Goal: Transaction & Acquisition: Purchase product/service

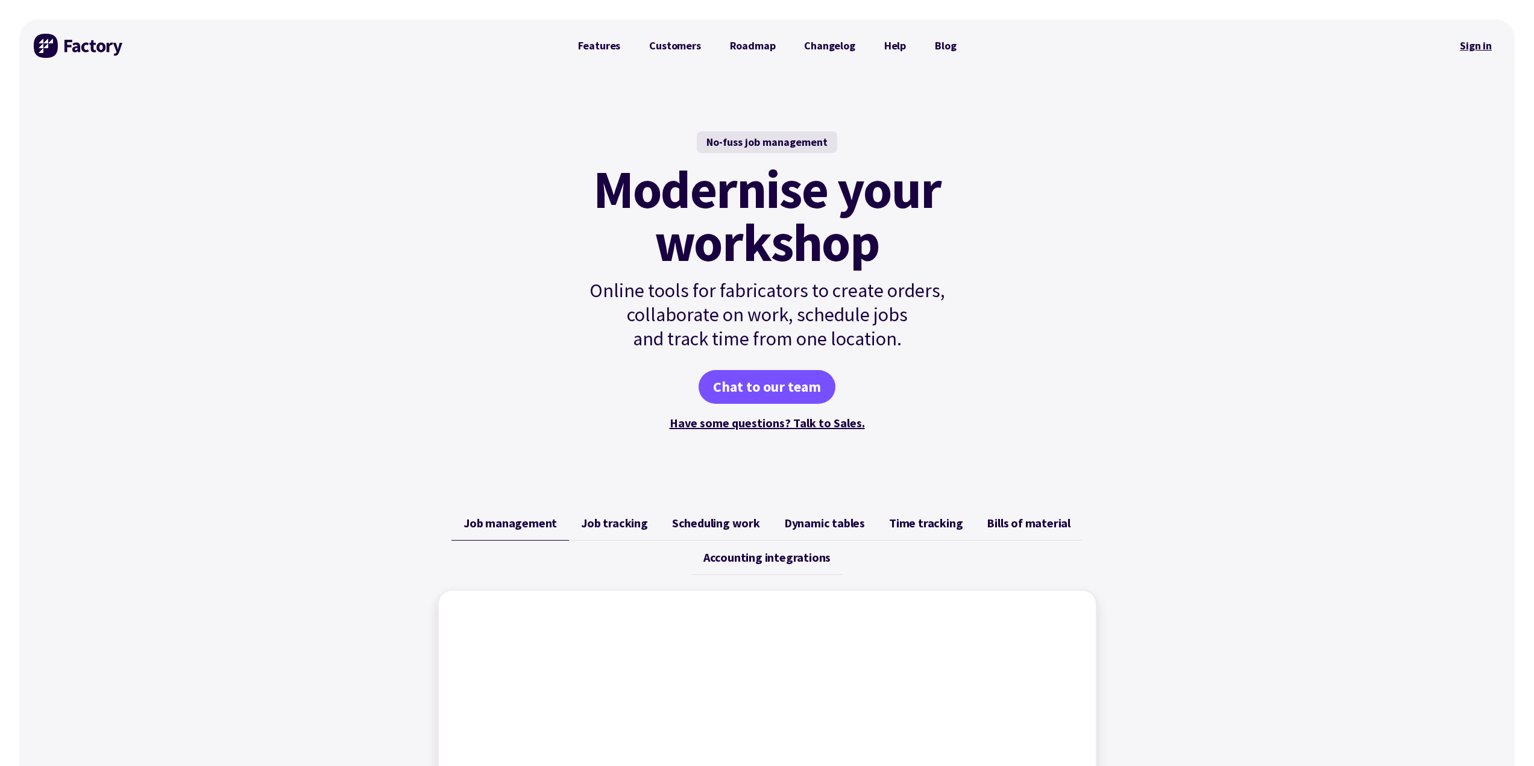
click at [1476, 52] on link "Sign in" at bounding box center [1475, 46] width 49 height 28
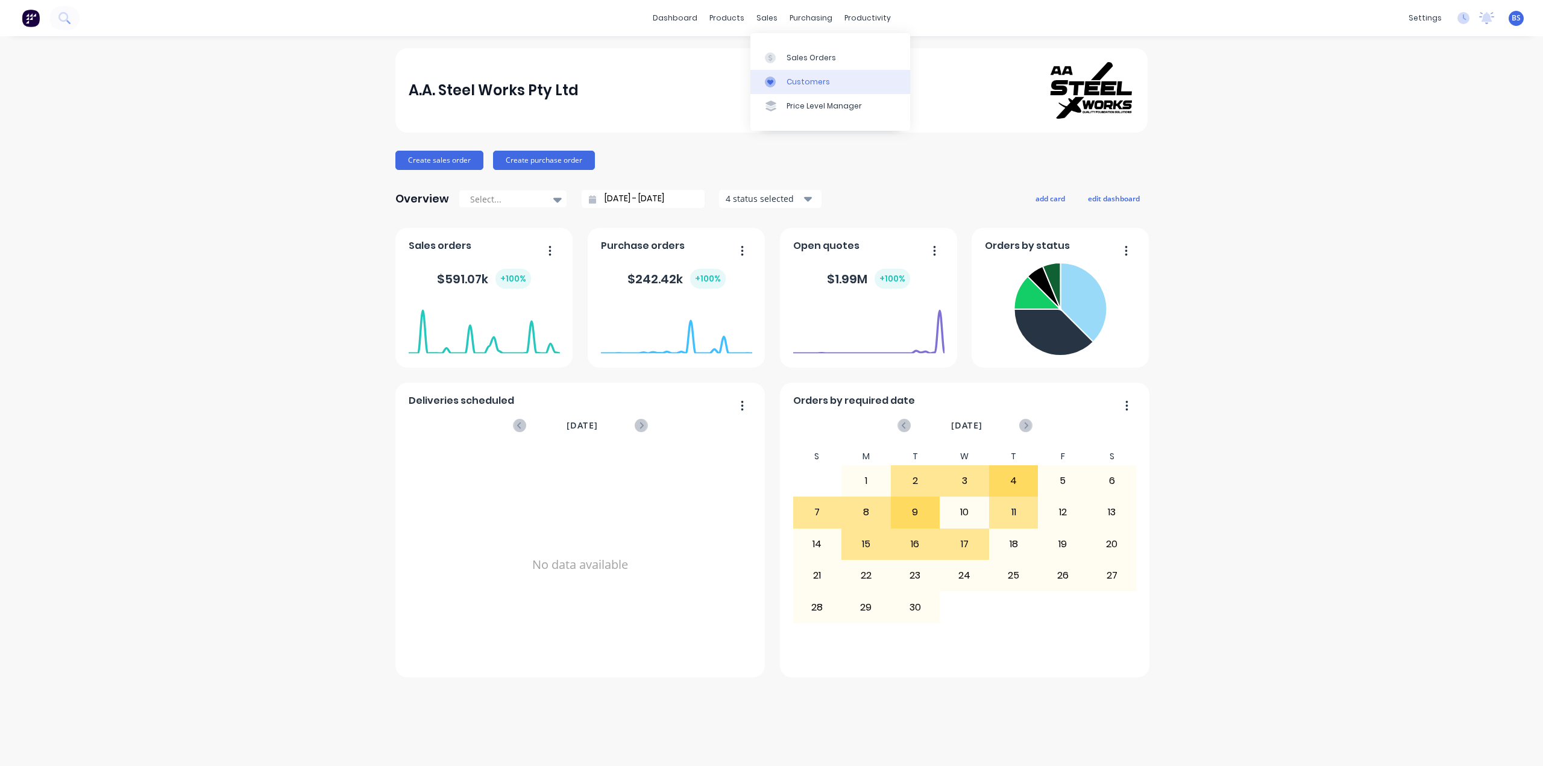
click at [800, 88] on link "Customers" at bounding box center [830, 82] width 160 height 24
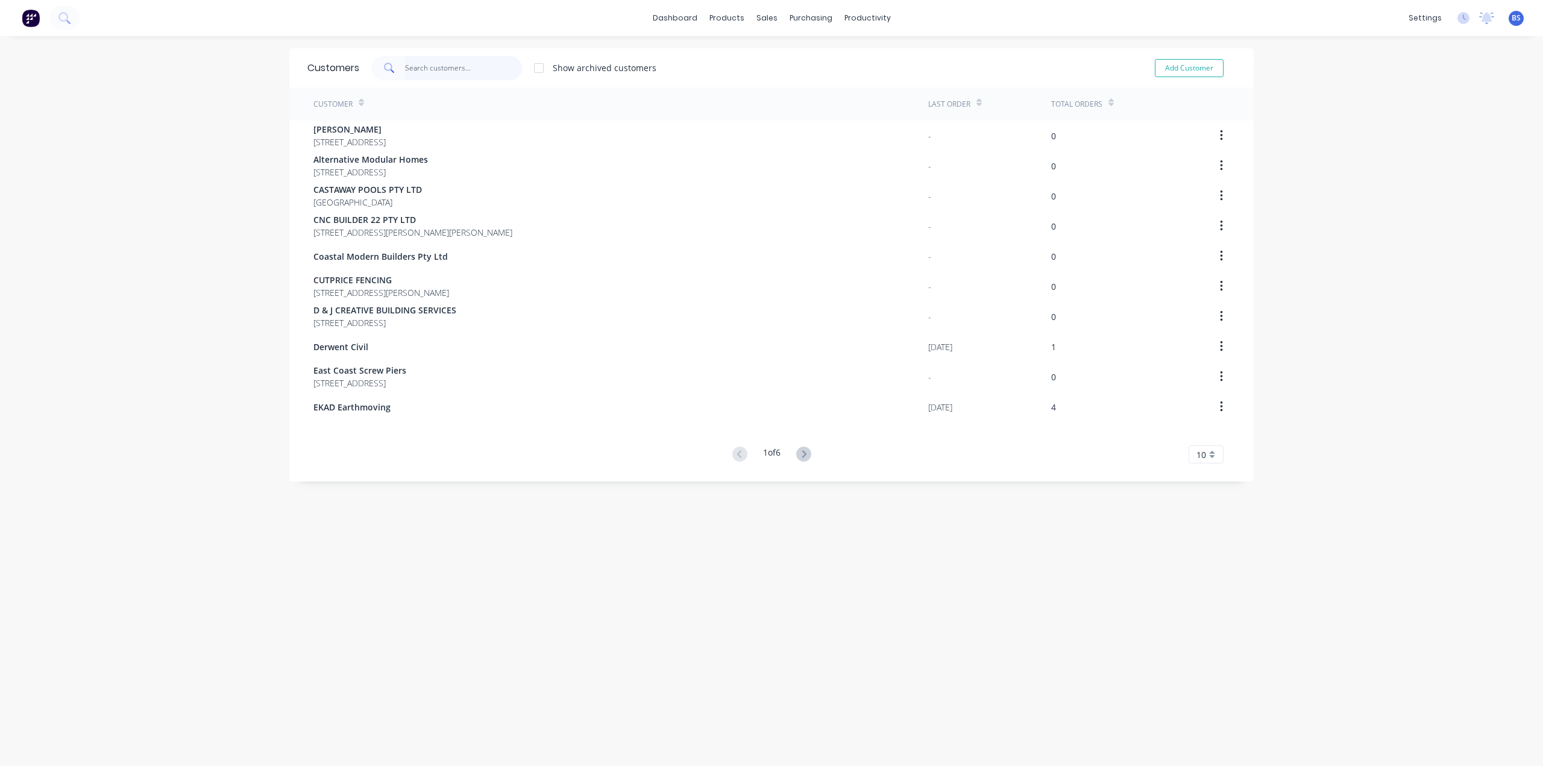
click at [438, 77] on input "text" at bounding box center [464, 68] width 118 height 24
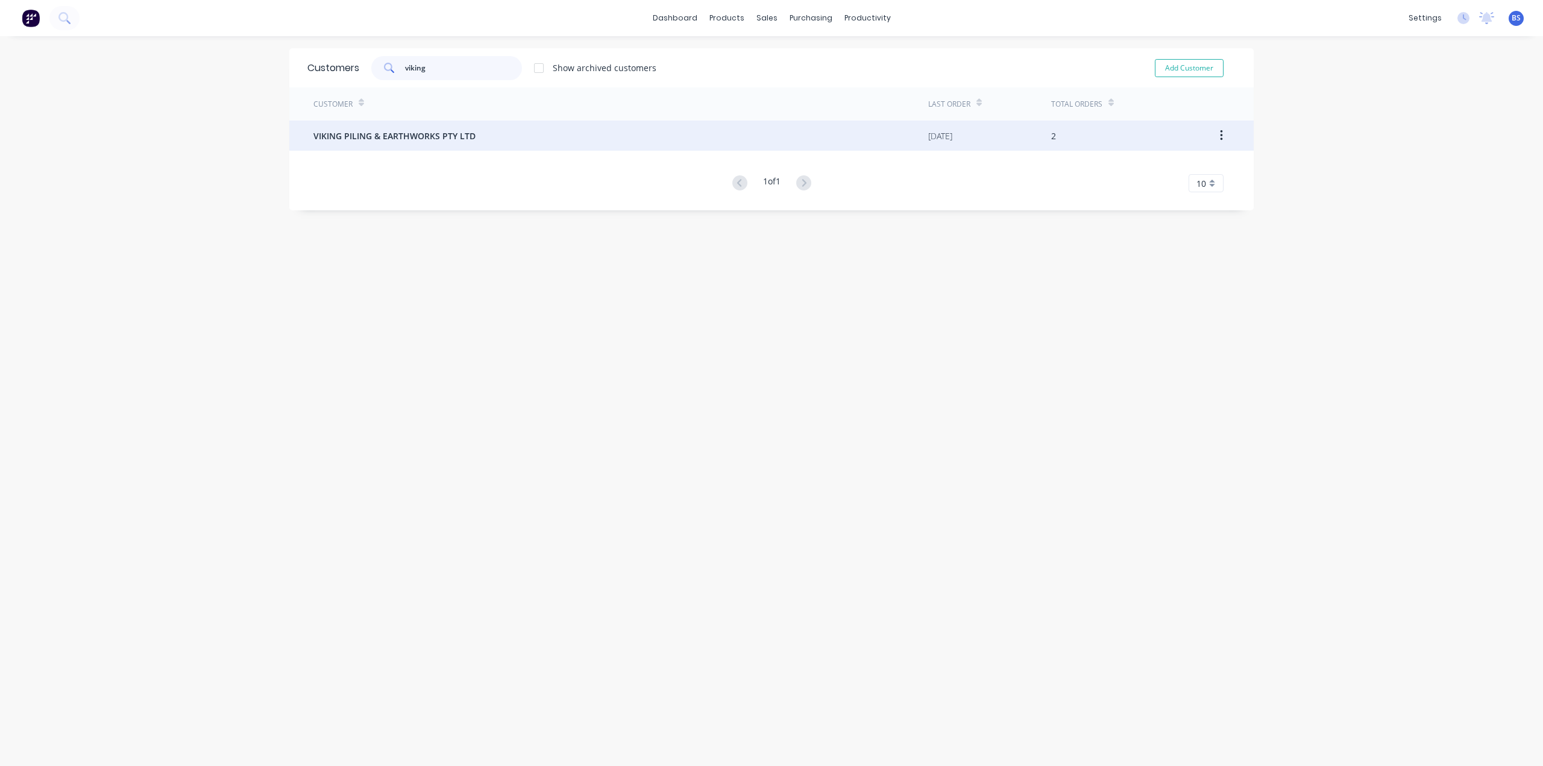
type input "viking"
click at [378, 134] on span "VIKING PILING & EARTHWORKS PTY LTD" at bounding box center [394, 136] width 162 height 13
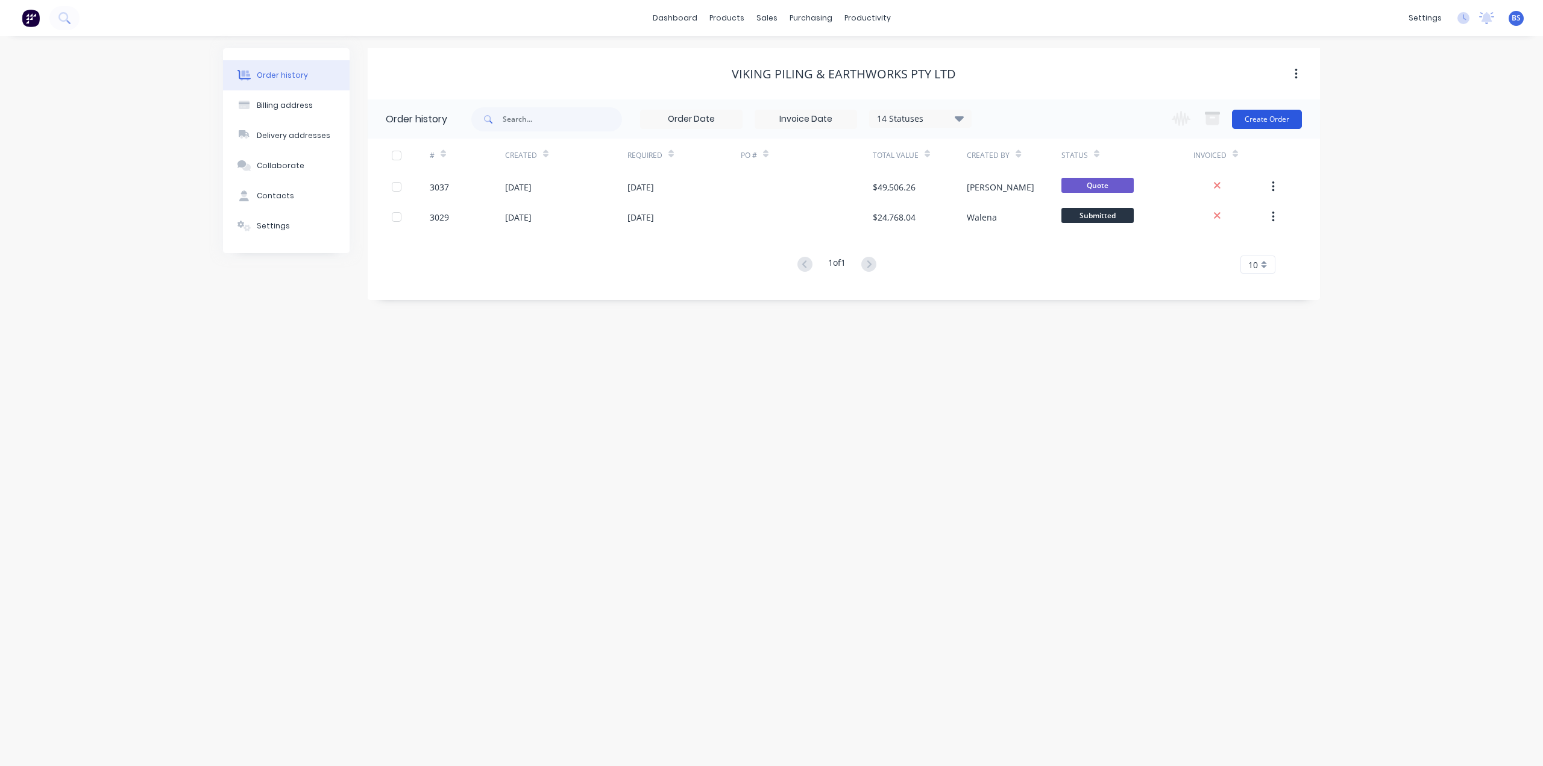
click at [1277, 128] on button "Create Order" at bounding box center [1267, 119] width 70 height 19
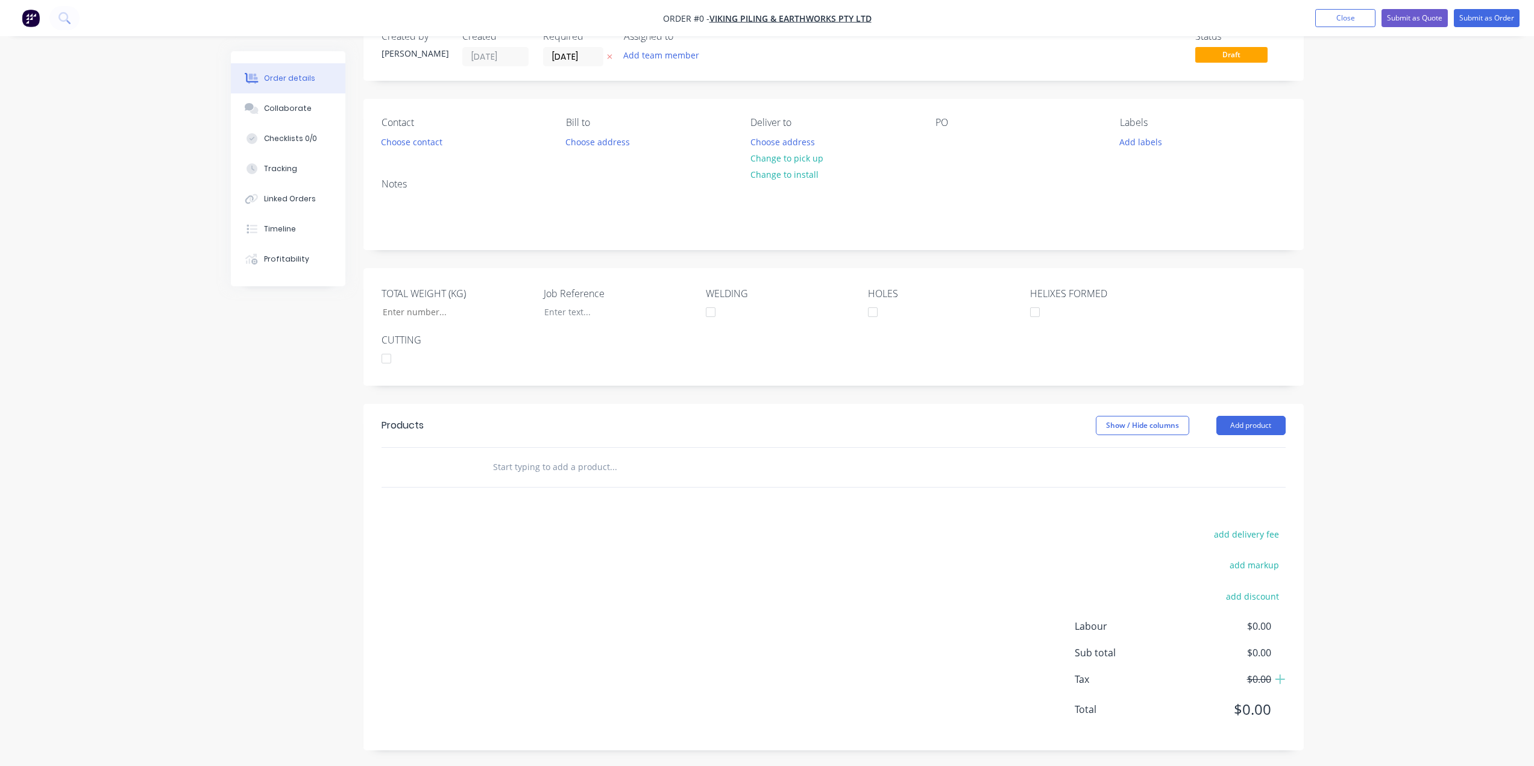
scroll to position [37, 0]
click at [1273, 421] on button "Add product" at bounding box center [1250, 422] width 69 height 19
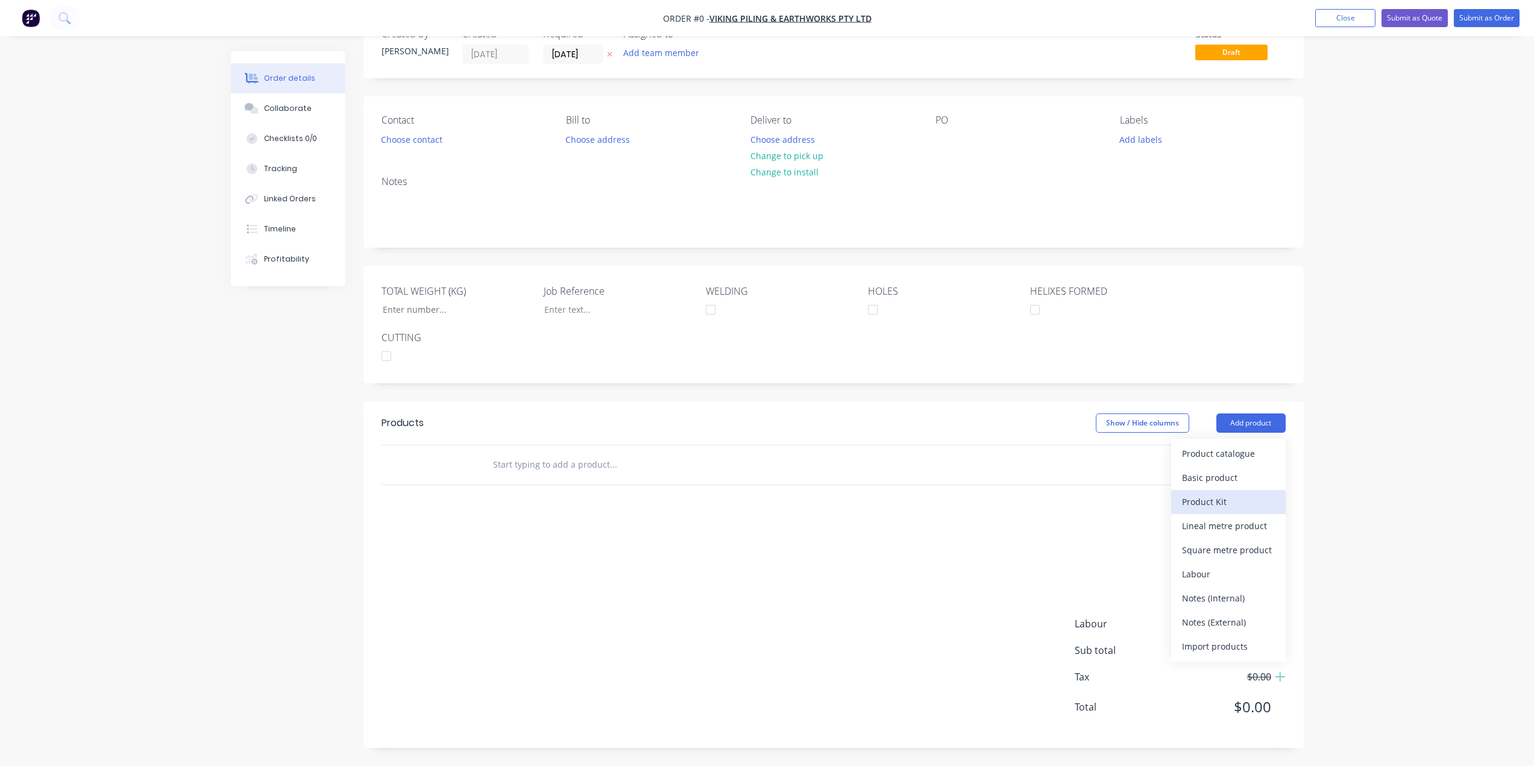
click at [1225, 497] on div "Product Kit" at bounding box center [1228, 501] width 93 height 17
click at [1231, 479] on div "Standard pricing" at bounding box center [1228, 477] width 93 height 17
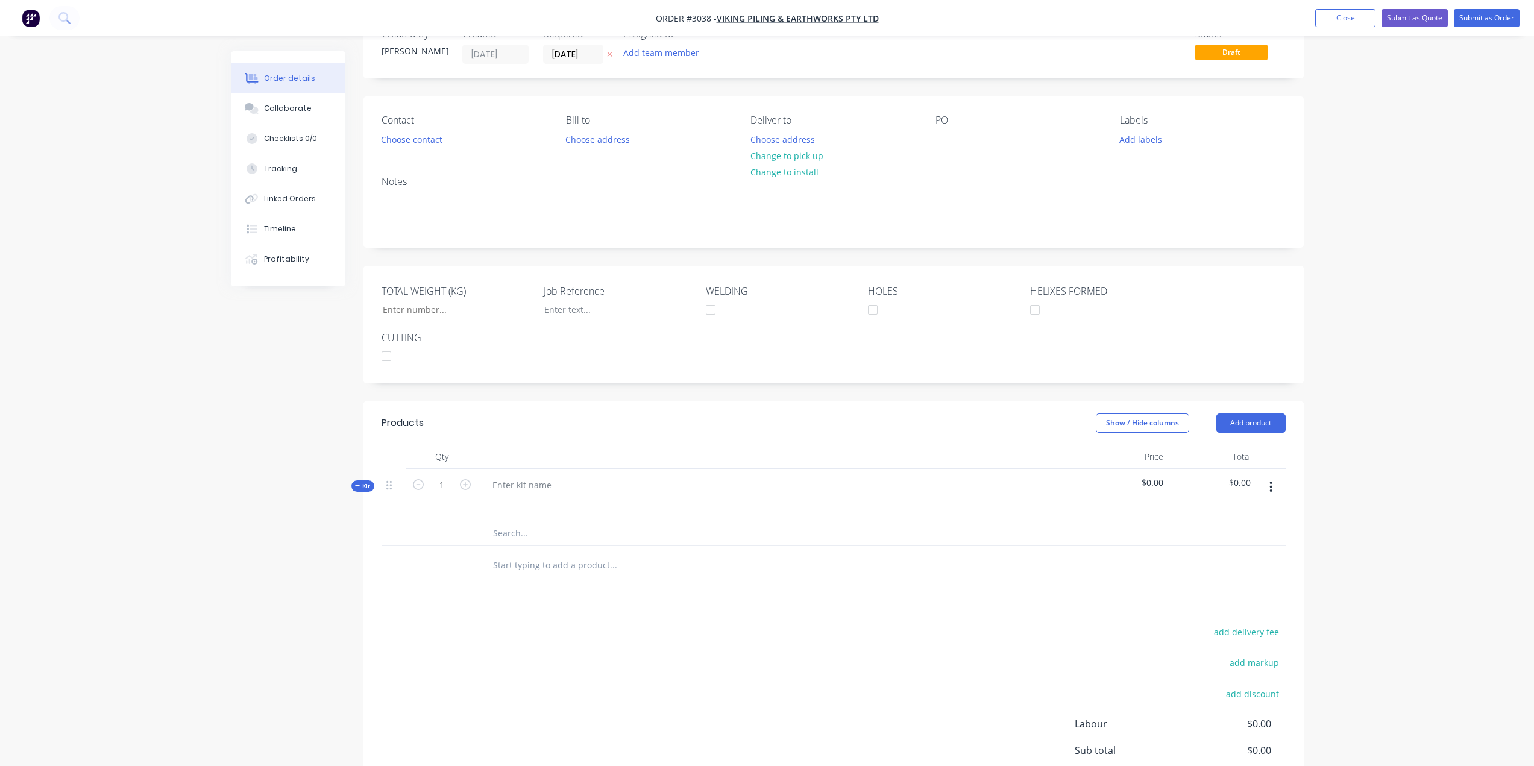
click at [1272, 491] on icon "button" at bounding box center [1270, 486] width 3 height 13
click at [1216, 615] on div "Delete" at bounding box center [1228, 614] width 93 height 17
click at [560, 463] on input "text" at bounding box center [612, 465] width 241 height 24
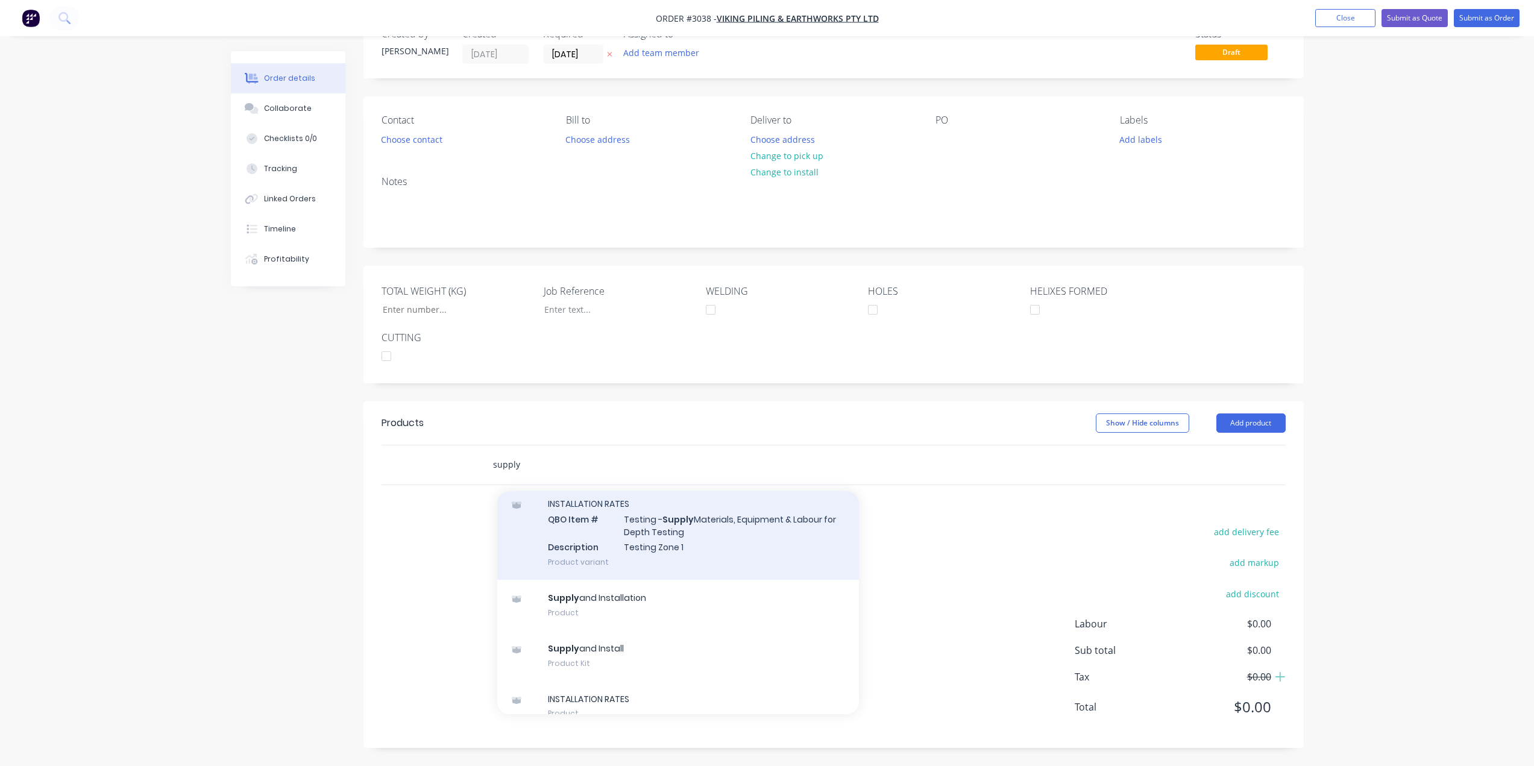
scroll to position [482, 0]
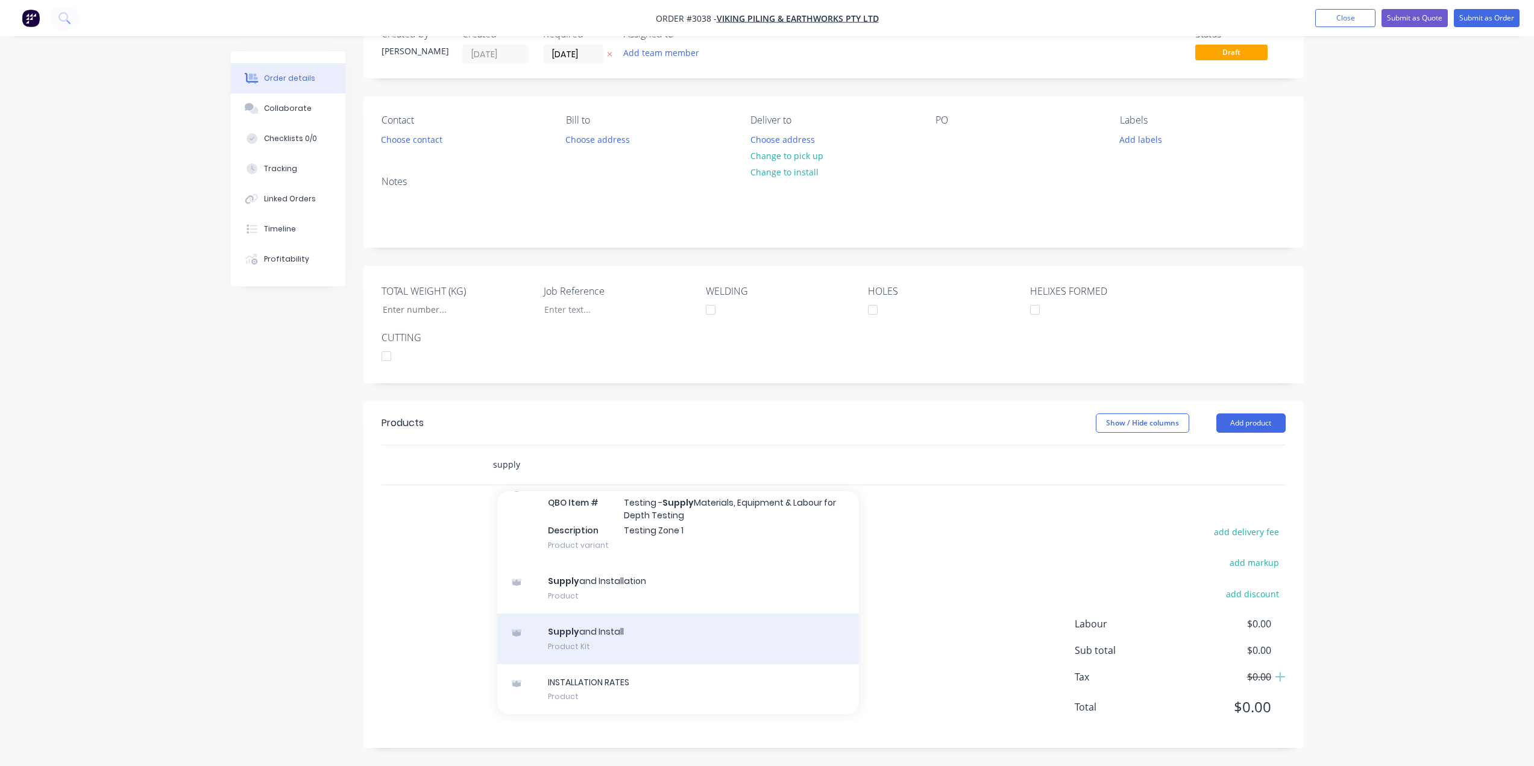
type input "supply"
click at [568, 641] on div "Supply and Install Product Kit" at bounding box center [678, 639] width 362 height 51
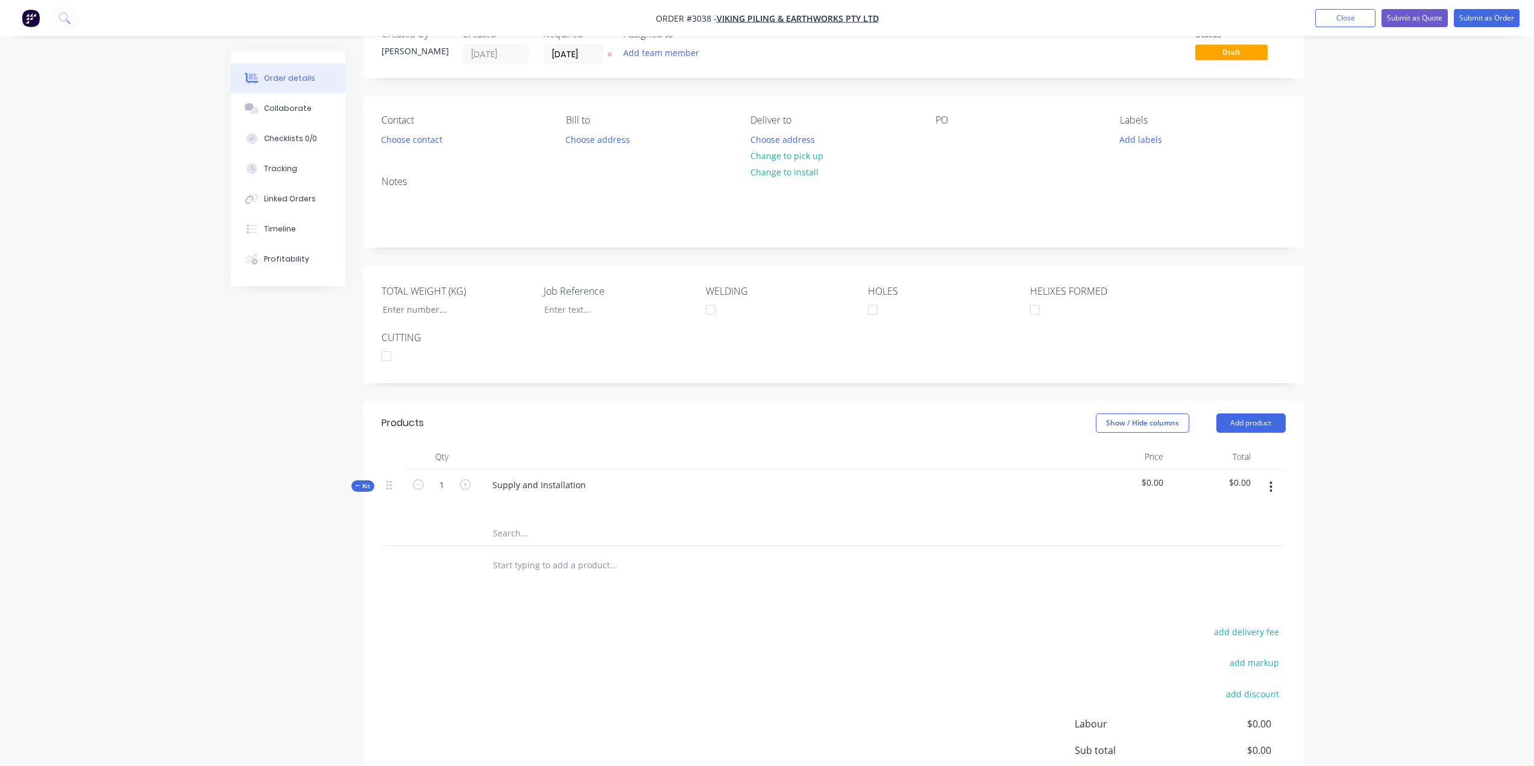
click at [545, 538] on input "text" at bounding box center [612, 533] width 241 height 24
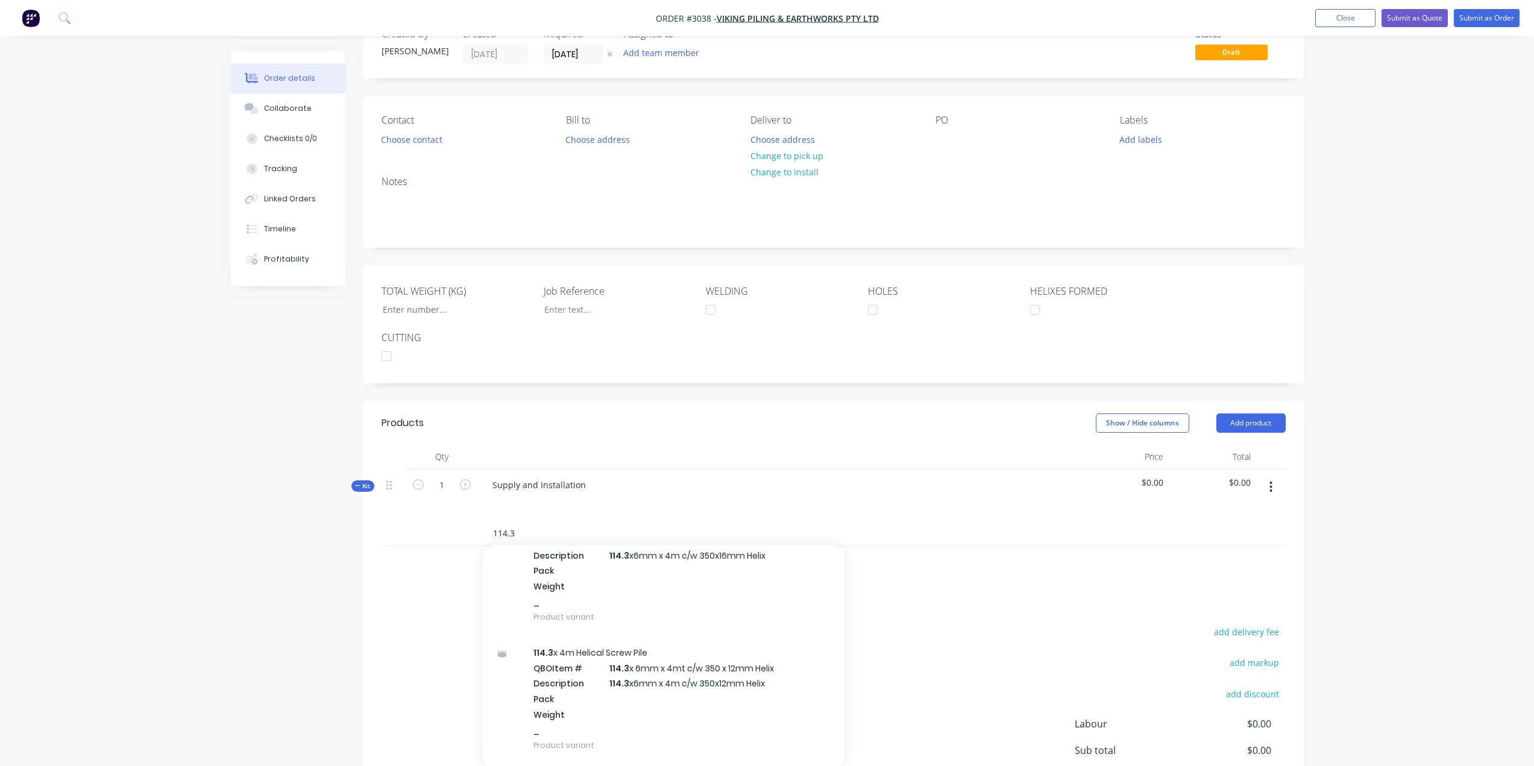
scroll to position [2652, 0]
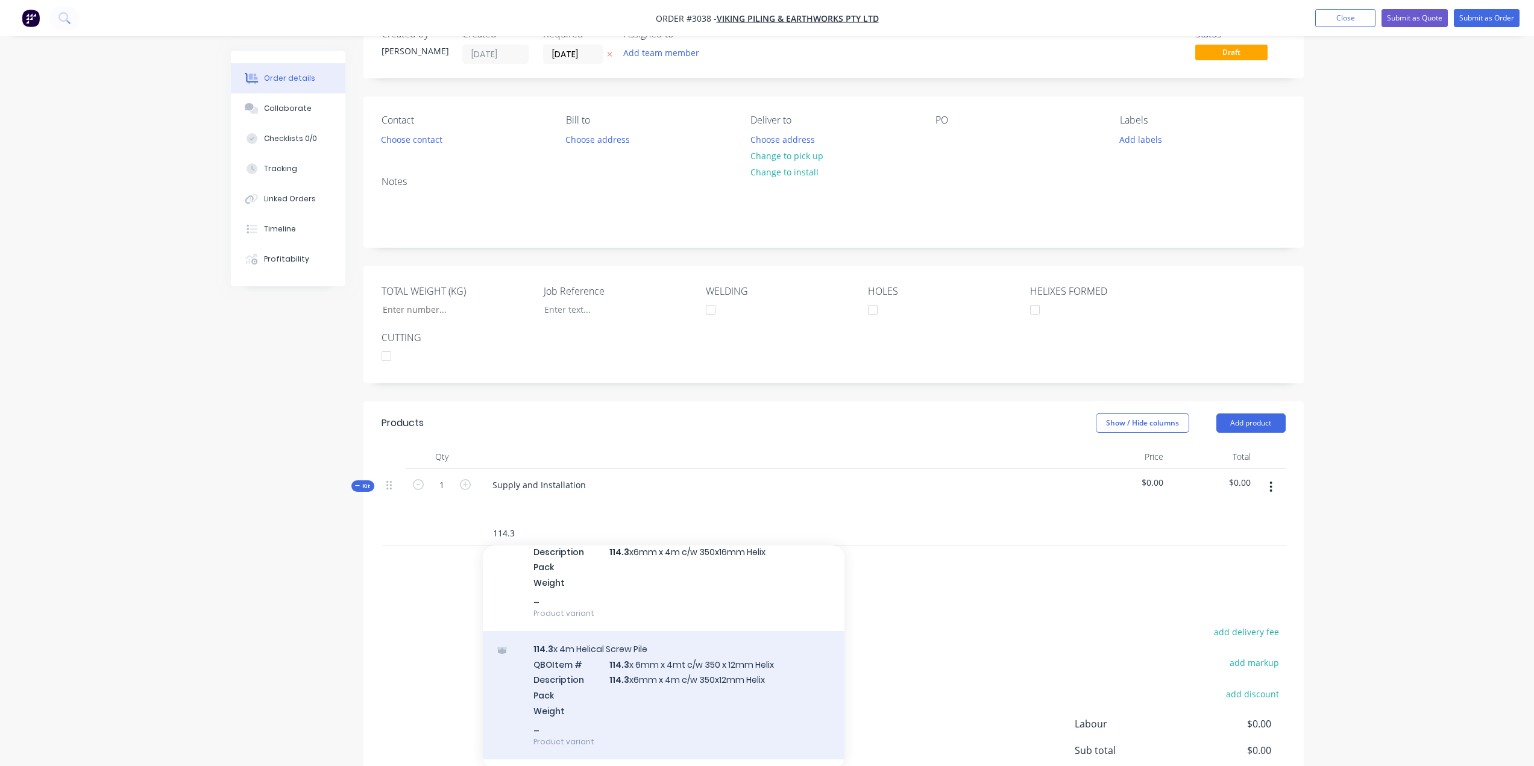
type input "114.3"
click at [660, 687] on div "114.3 x 4m Helical Screw Pile QBO Item # 114.3 x 6mm x 4mt c/w 350 x 12mm Helix…" at bounding box center [664, 695] width 362 height 128
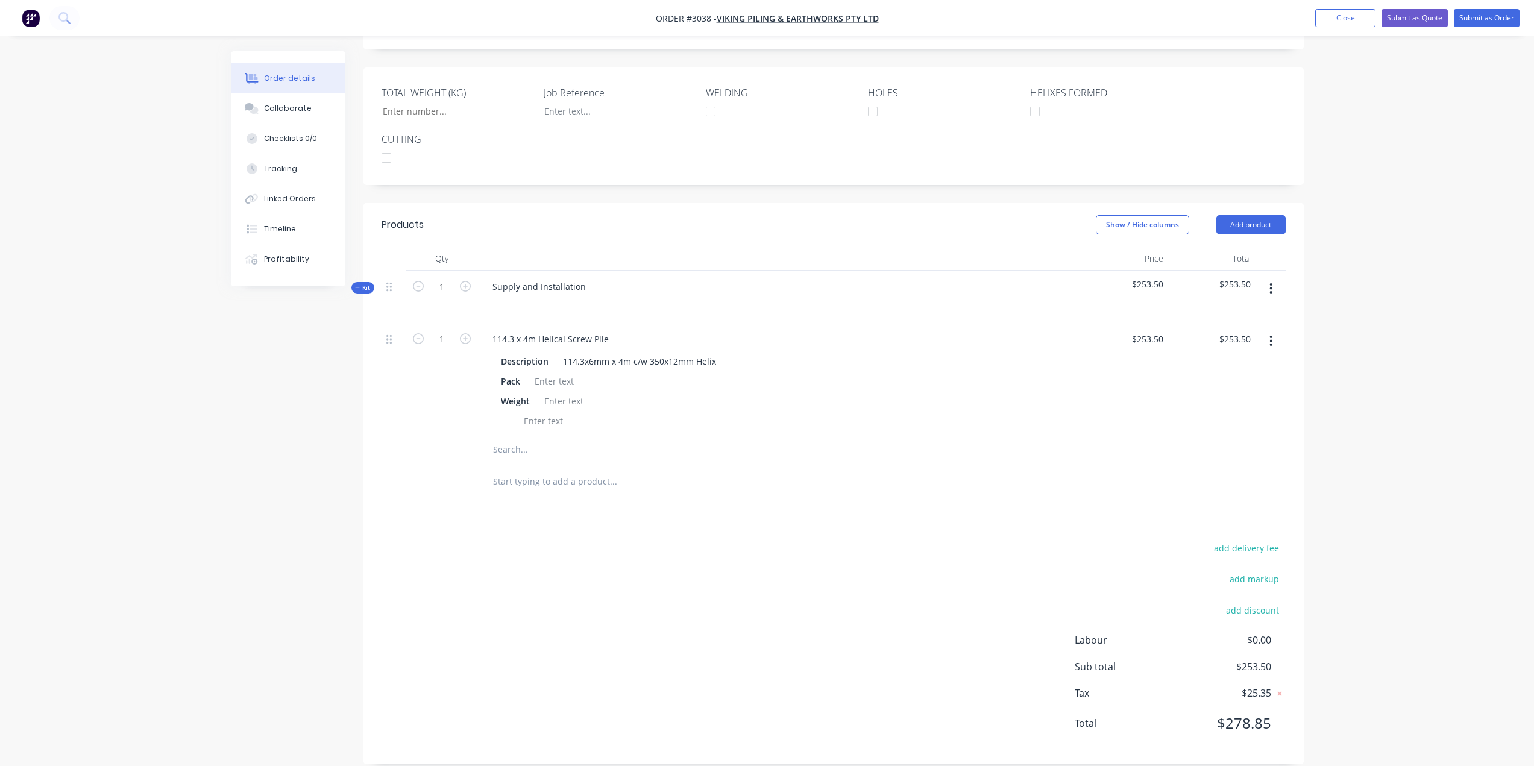
scroll to position [252, 0]
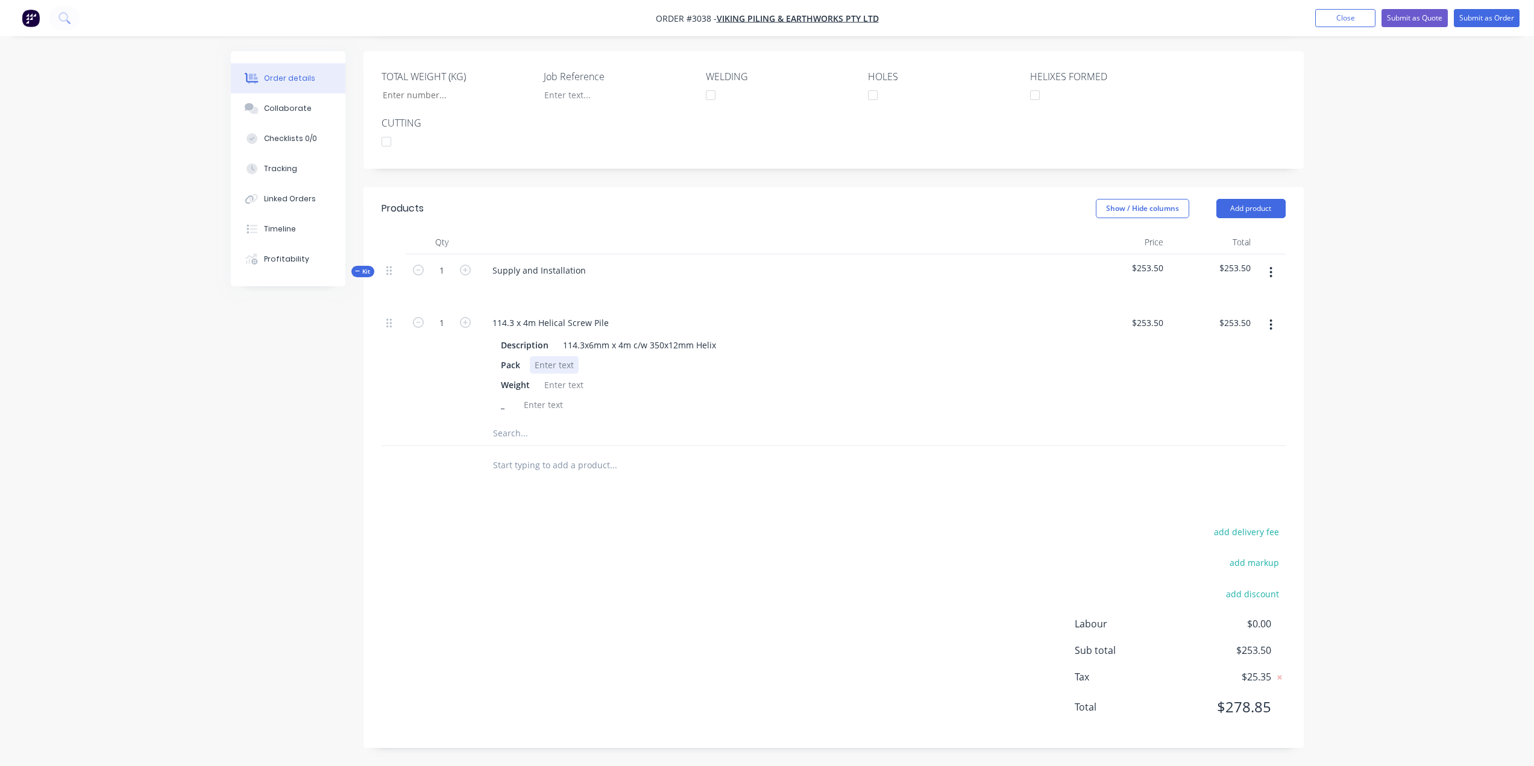
click at [567, 360] on div at bounding box center [554, 364] width 49 height 17
click at [645, 410] on div "_" at bounding box center [777, 404] width 562 height 17
click at [509, 433] on input "text" at bounding box center [612, 433] width 241 height 24
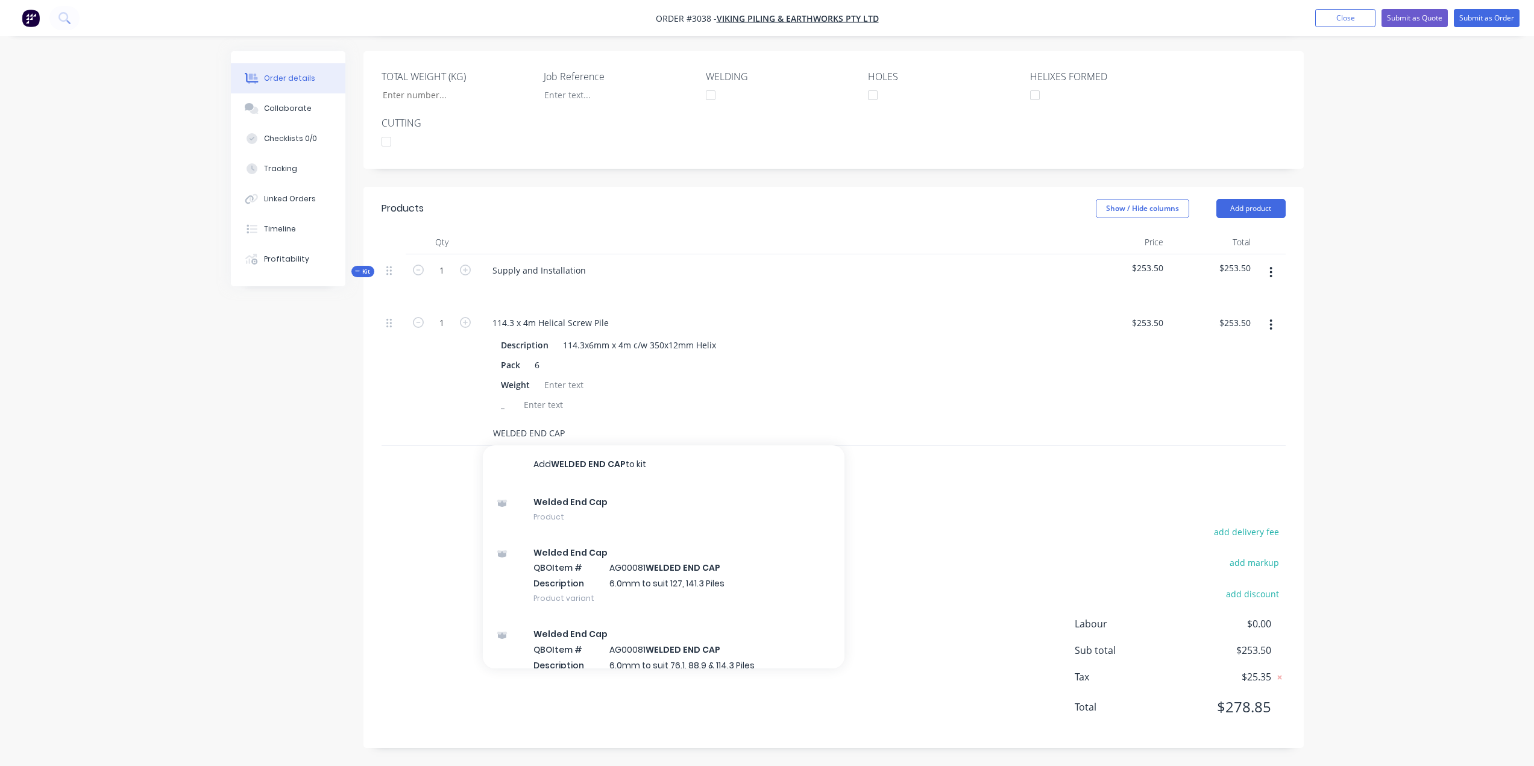
type input "WELDED END CAP"
click at [732, 381] on div "Weight" at bounding box center [777, 384] width 562 height 17
click at [569, 440] on input "WELDED END CAP" at bounding box center [612, 433] width 241 height 24
drag, startPoint x: 571, startPoint y: 432, endPoint x: 461, endPoint y: 432, distance: 109.7
click at [468, 430] on div "WELDED END CAP Add WELDED END CAP to kit Welded End Cap Product Welded End Cap …" at bounding box center [833, 433] width 904 height 25
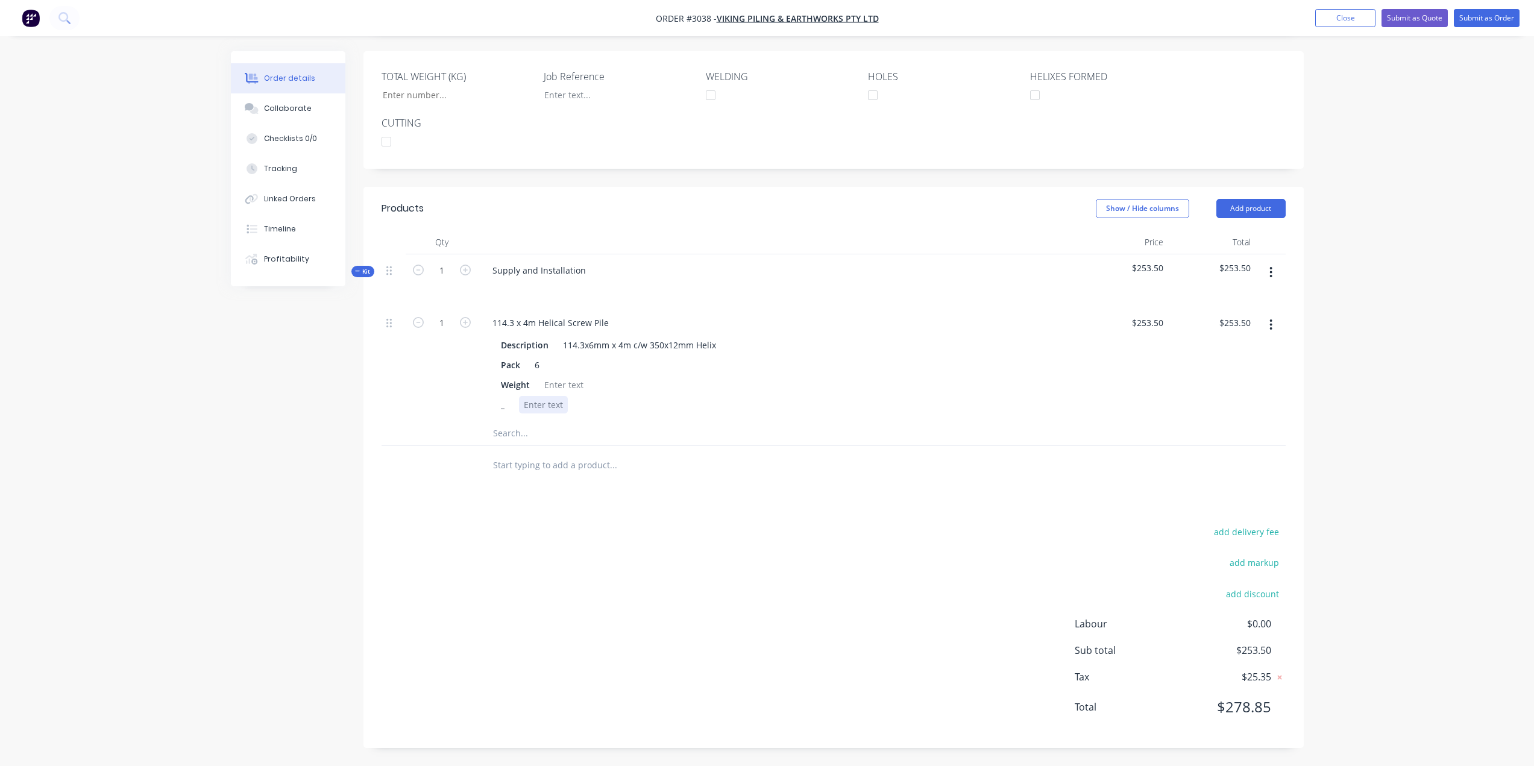
click at [548, 405] on div at bounding box center [543, 404] width 49 height 17
paste div
click at [1143, 324] on input "253.5" at bounding box center [1149, 322] width 37 height 17
type input "$258.50"
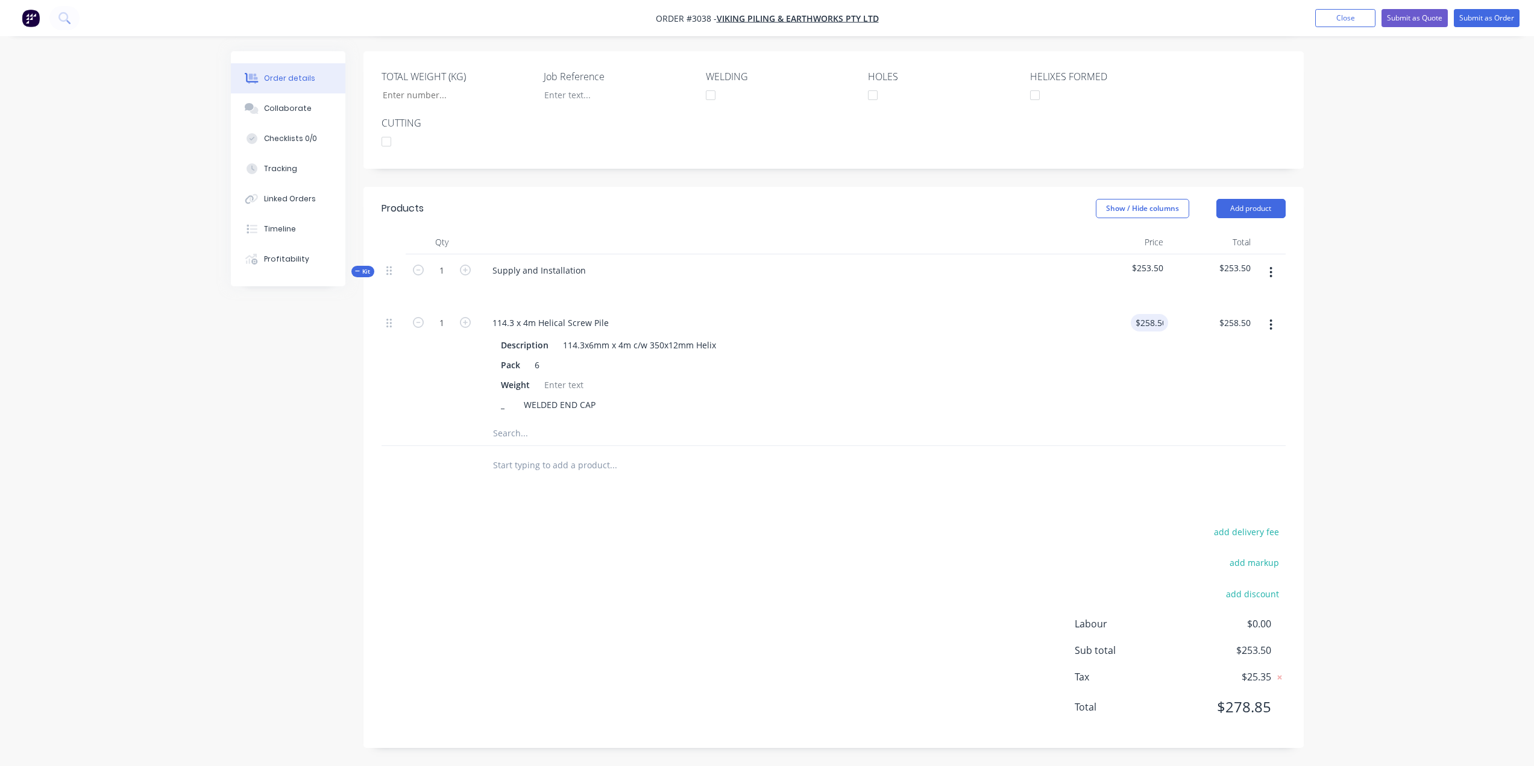
click at [1107, 386] on div "$258.50 258.50" at bounding box center [1124, 364] width 87 height 115
click at [443, 323] on input "1" at bounding box center [441, 323] width 31 height 18
type input "84"
type input "$21,714.00"
click at [509, 440] on input "text" at bounding box center [612, 433] width 241 height 24
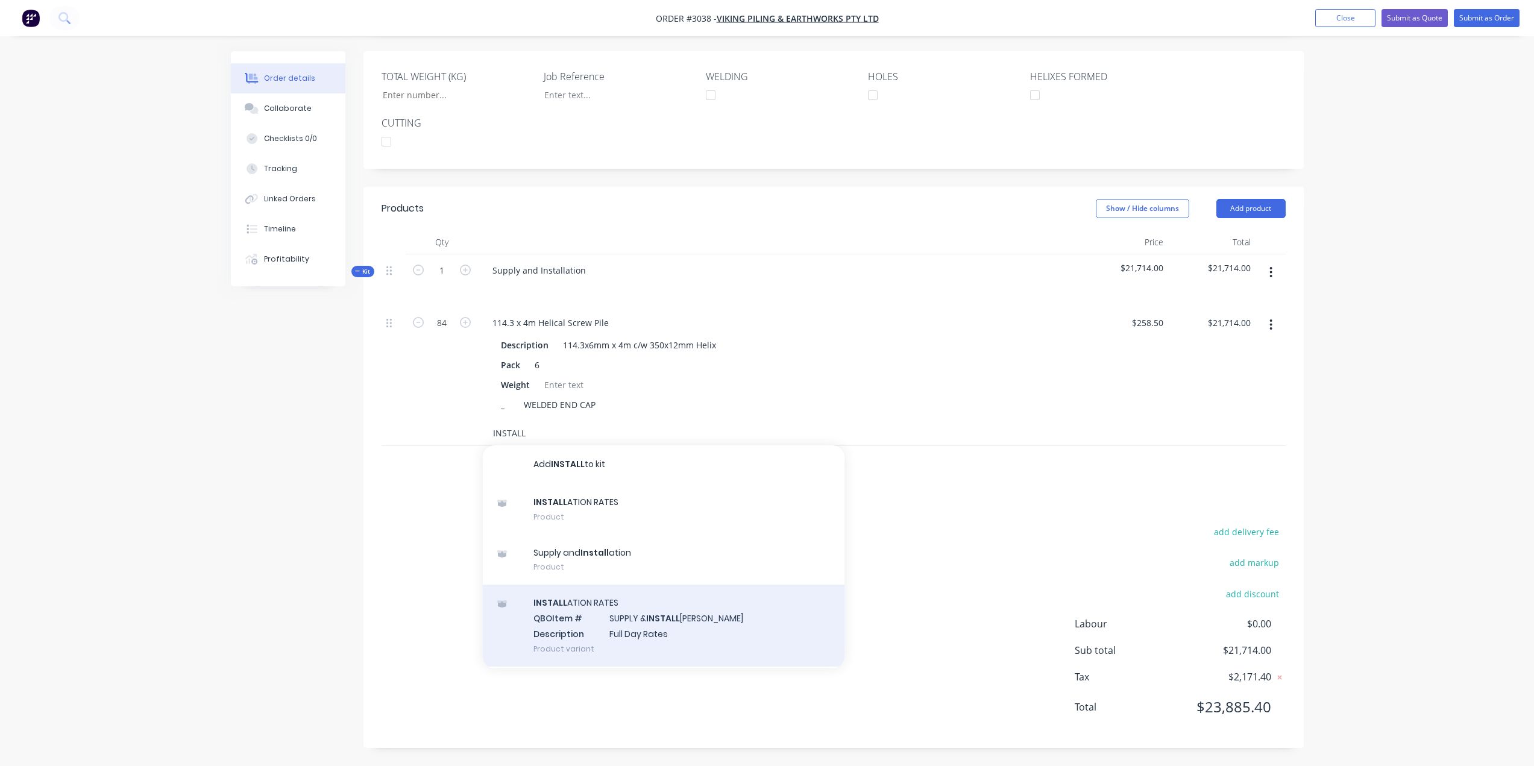
type input "INSTALL"
click at [573, 608] on div "INSTALL ATION RATES QBO Item # SUPPLY & INSTALL ATION AASW Description Full Day…" at bounding box center [664, 625] width 362 height 81
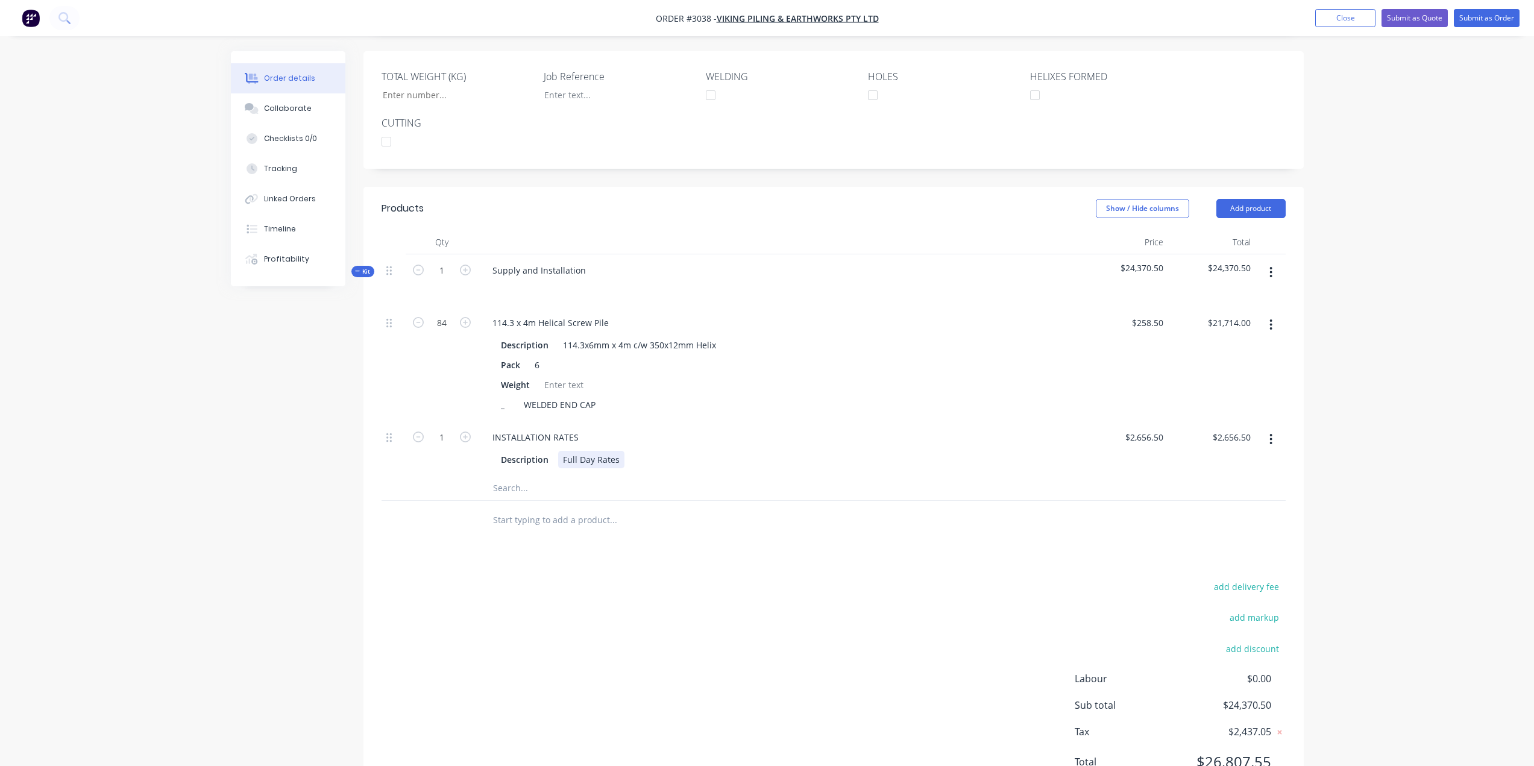
click at [611, 460] on div "Full Day Rates" at bounding box center [591, 459] width 66 height 17
click at [1064, 429] on div "INSTALLATION RATES" at bounding box center [779, 437] width 593 height 17
click at [1134, 437] on div "2656.5 2656.5" at bounding box center [1149, 437] width 37 height 17
type input "$3,500.00"
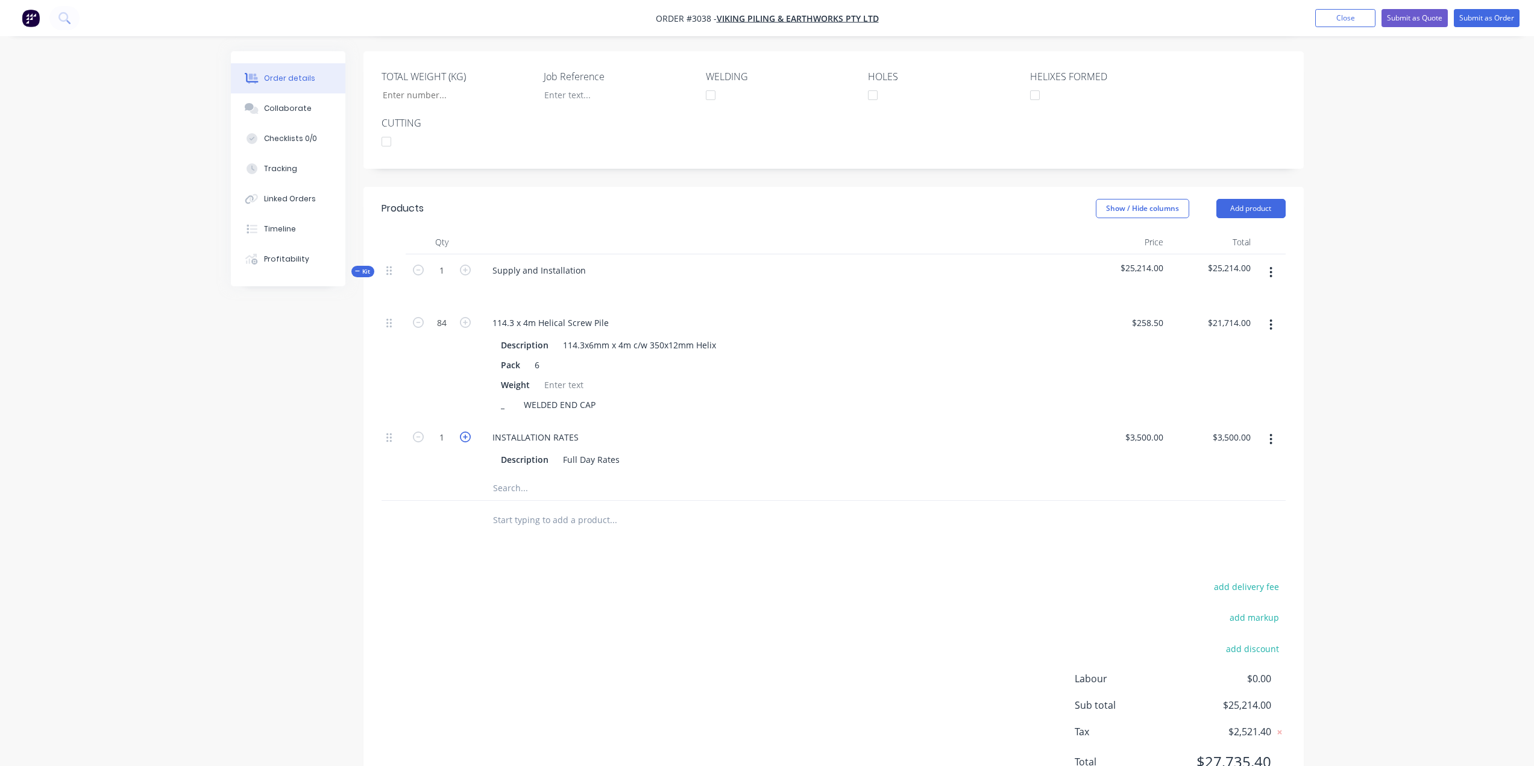
click at [464, 442] on icon "button" at bounding box center [465, 437] width 11 height 11
type input "2"
type input "$7,000.00"
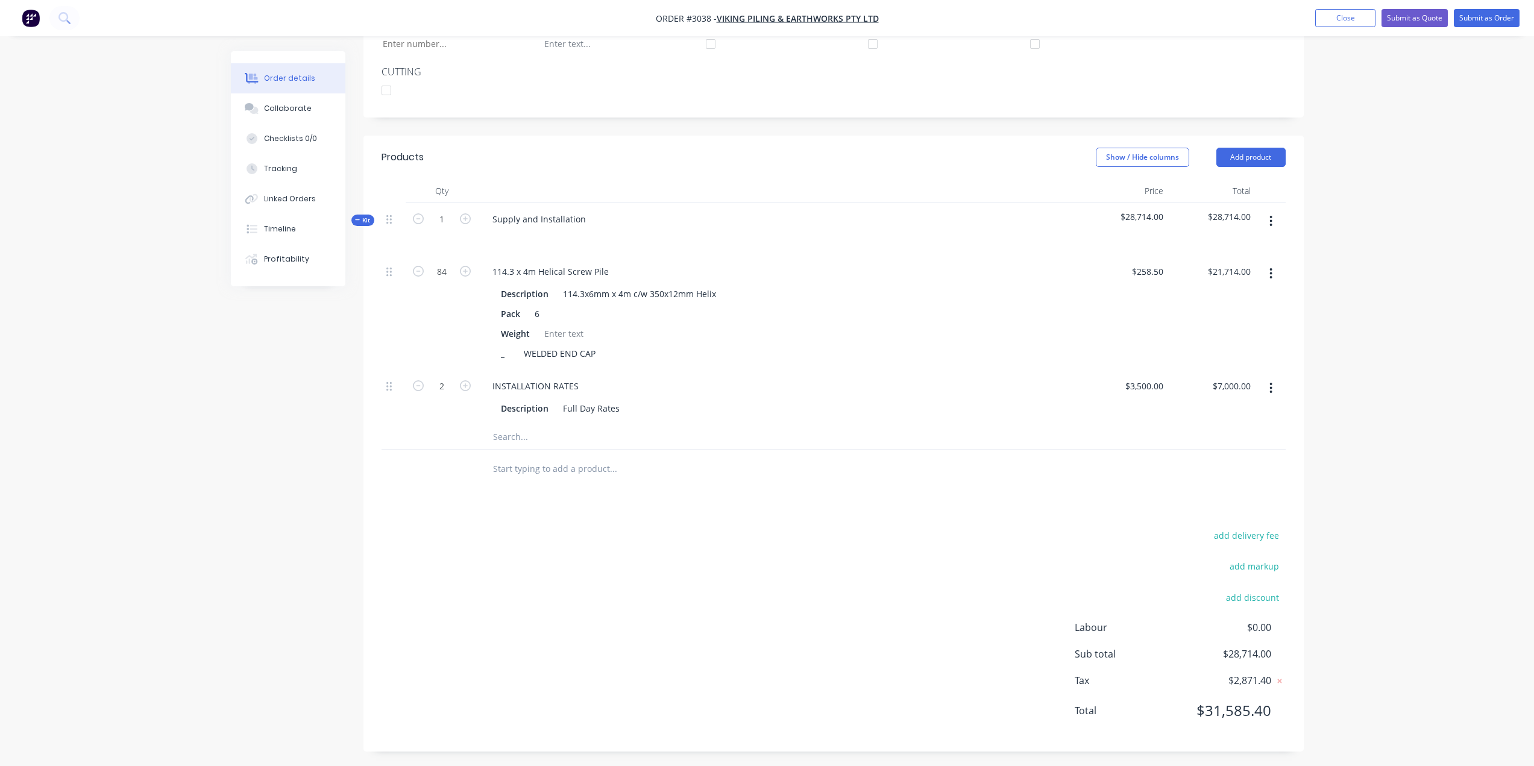
scroll to position [307, 0]
click at [1273, 149] on button "Add product" at bounding box center [1250, 153] width 69 height 19
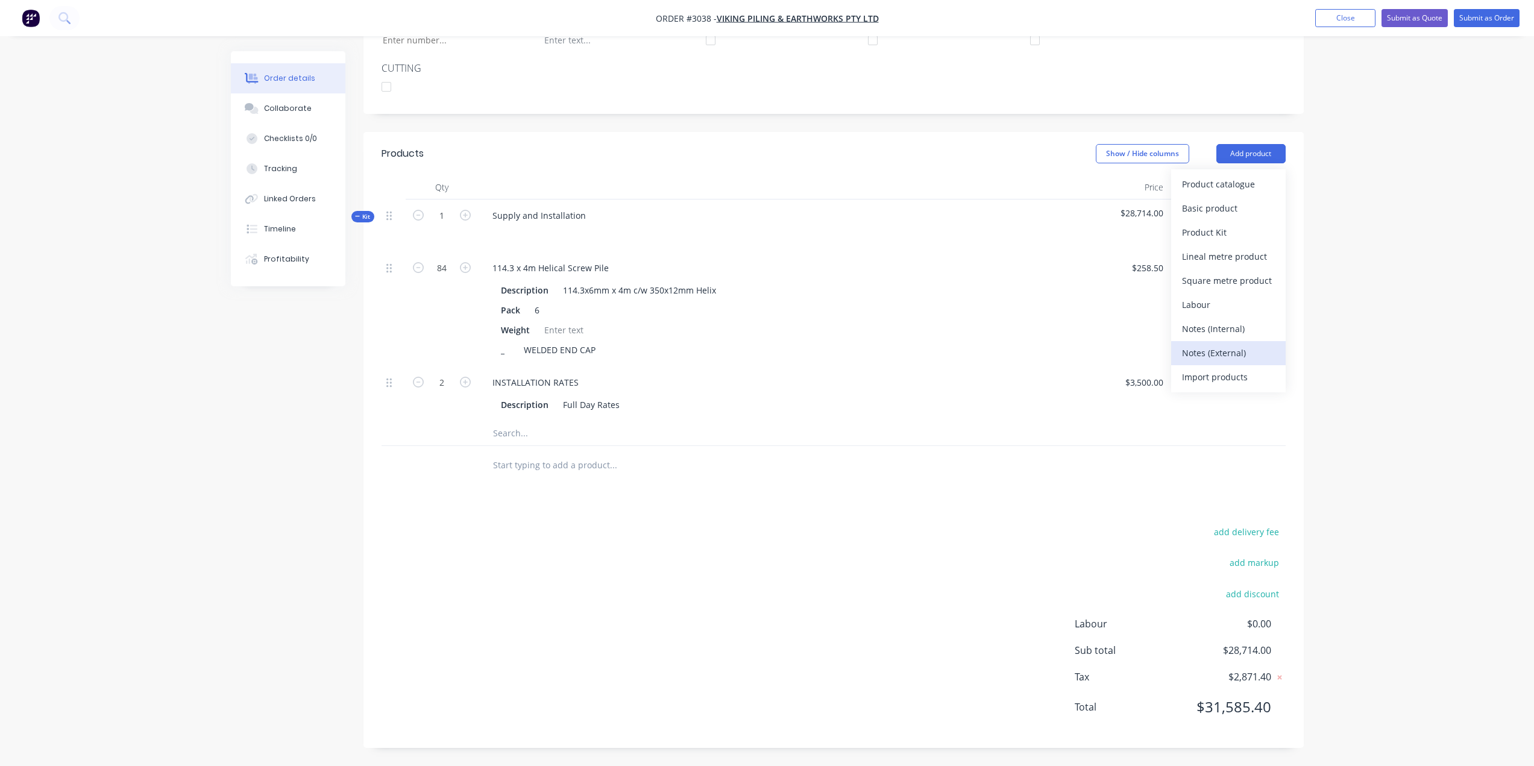
click at [1235, 348] on div "Notes (External)" at bounding box center [1228, 352] width 93 height 17
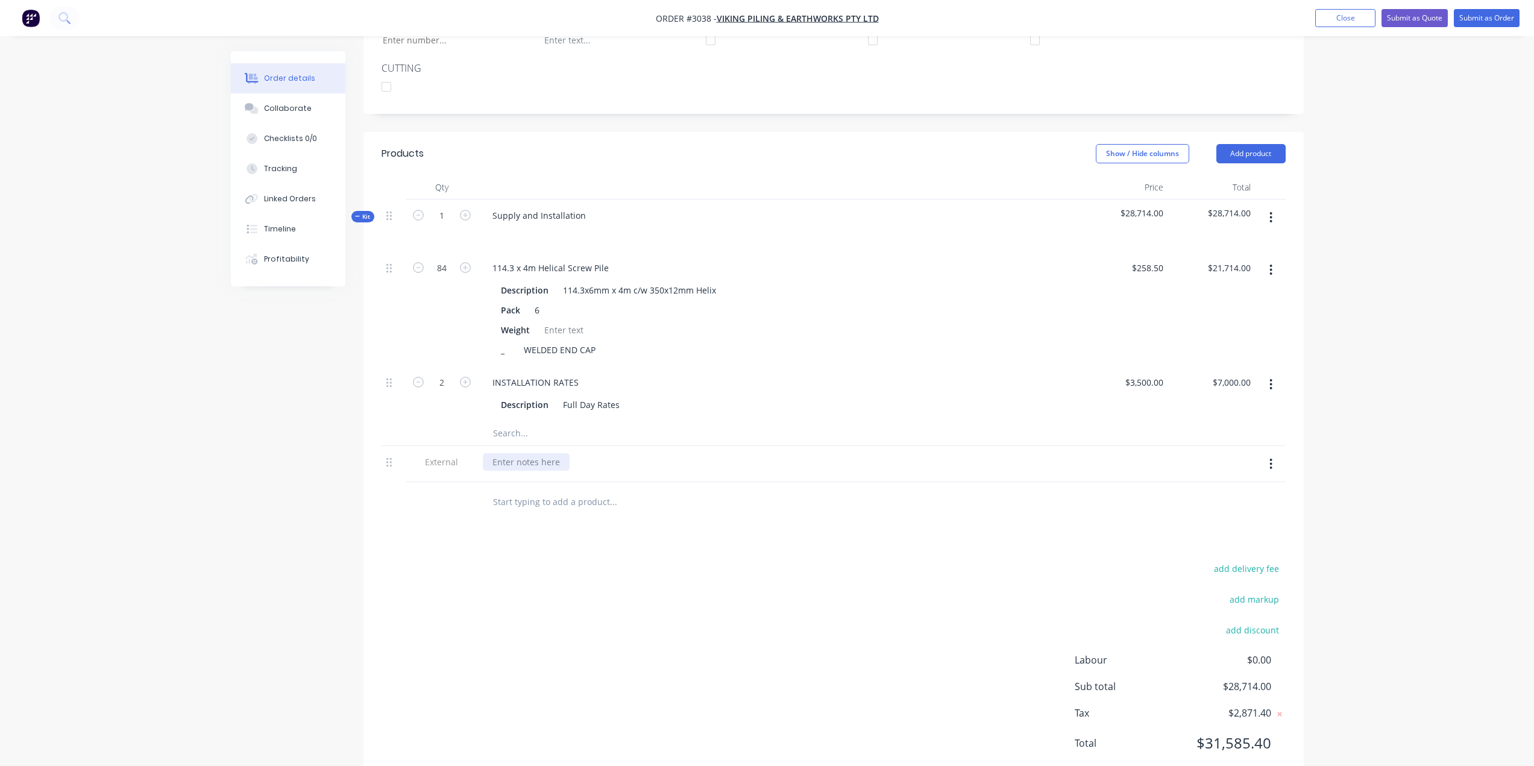
paste div
click at [494, 463] on div at bounding box center [492, 461] width 19 height 17
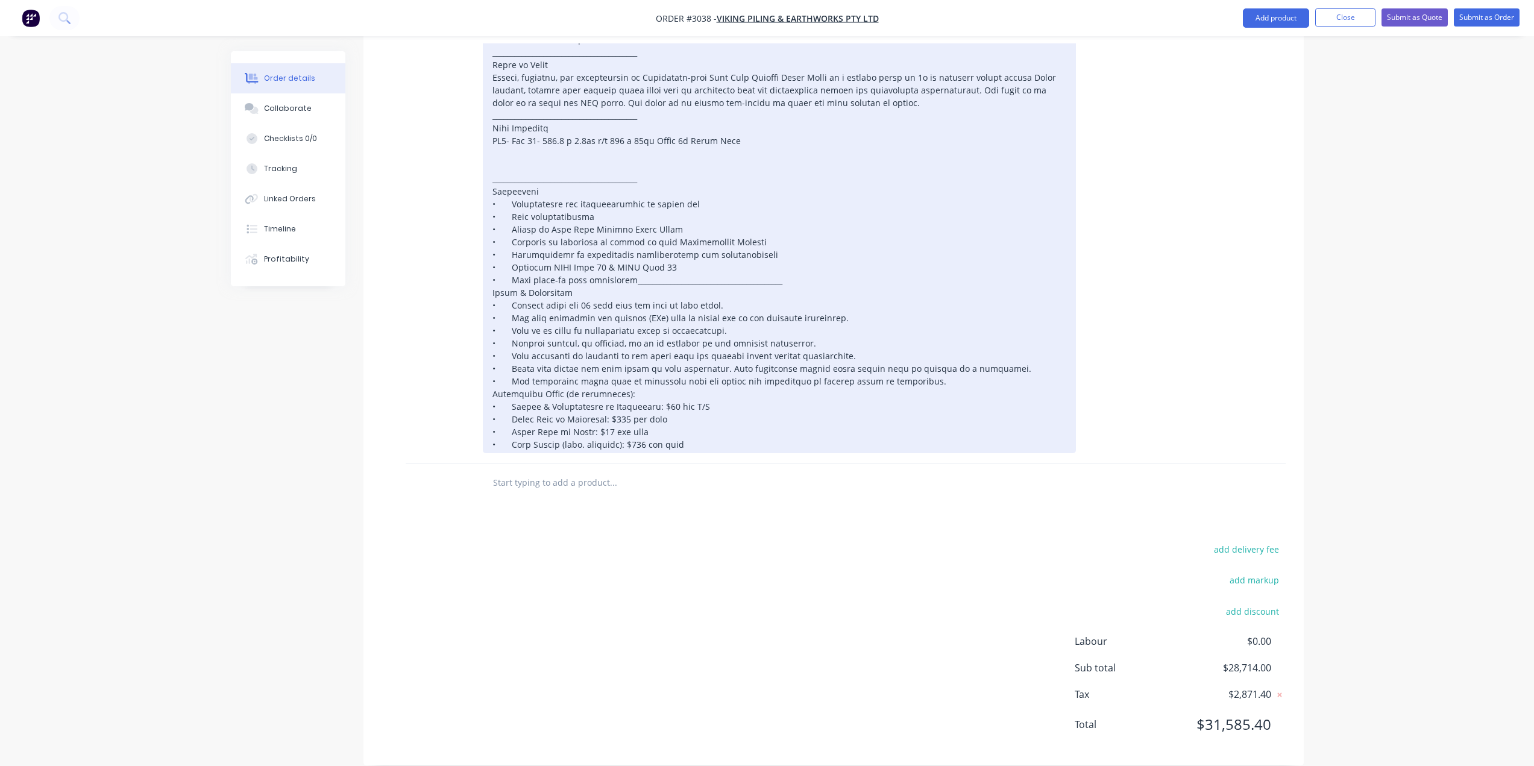
scroll to position [785, 0]
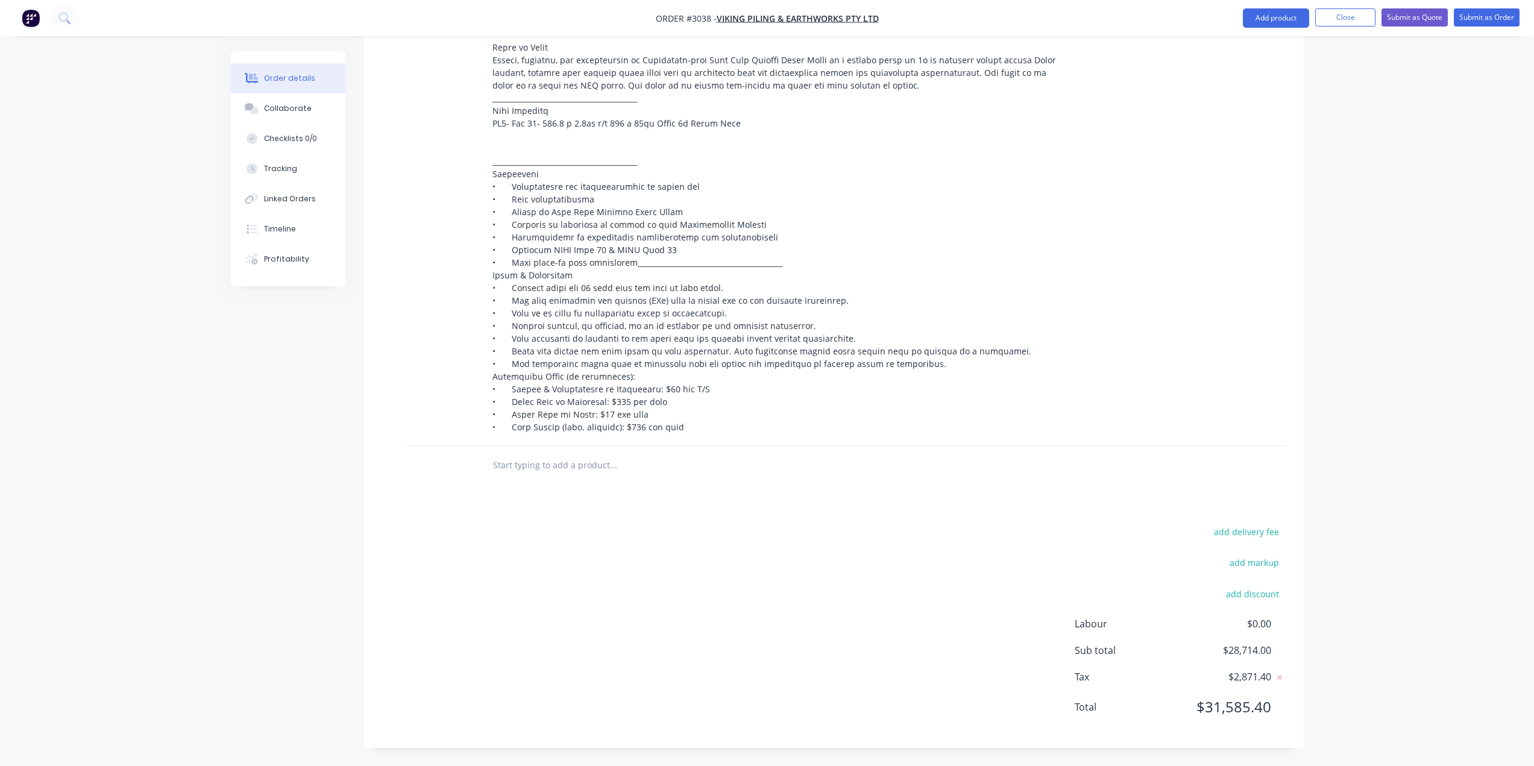
click at [1124, 254] on div at bounding box center [1124, 207] width 87 height 478
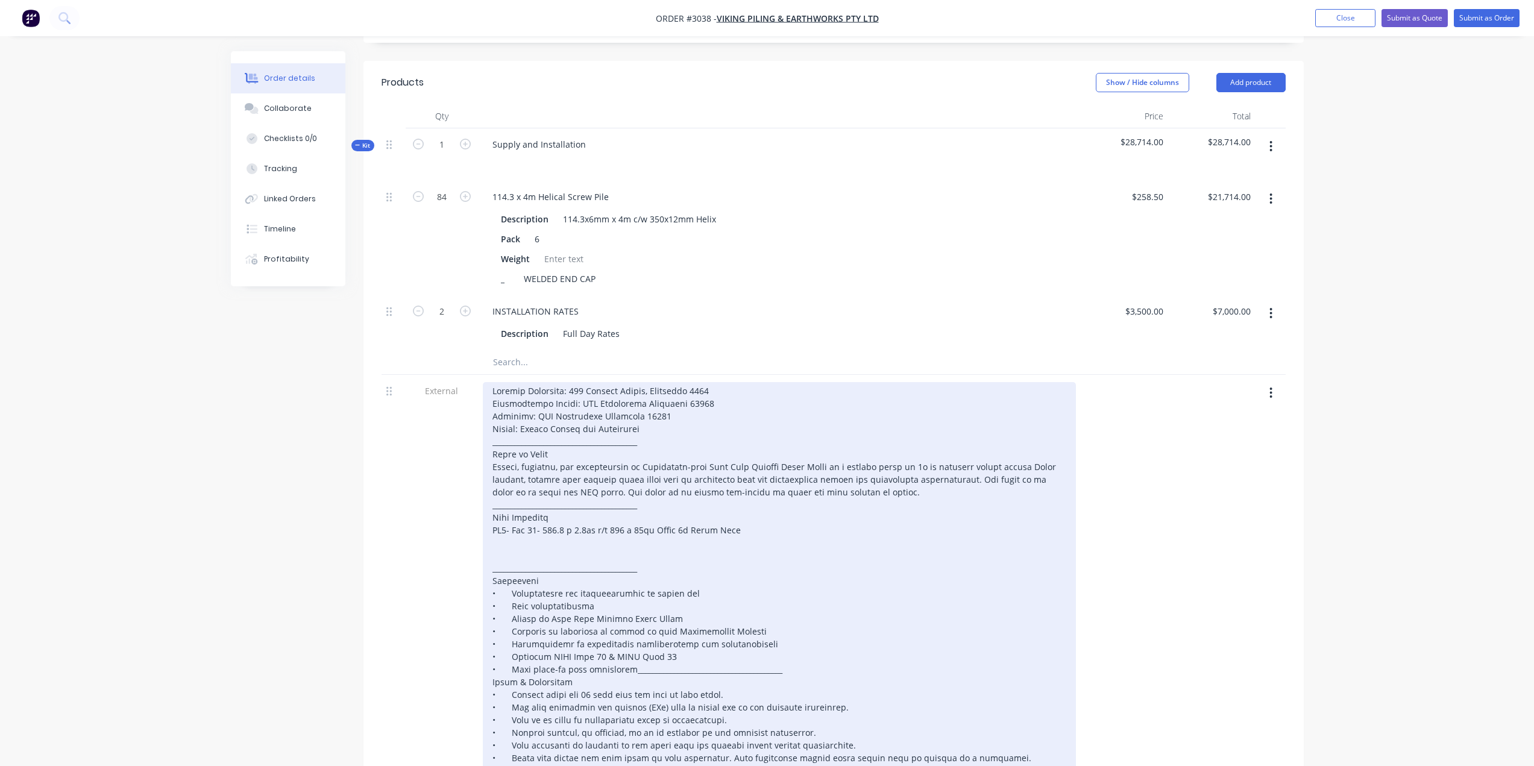
scroll to position [363, 0]
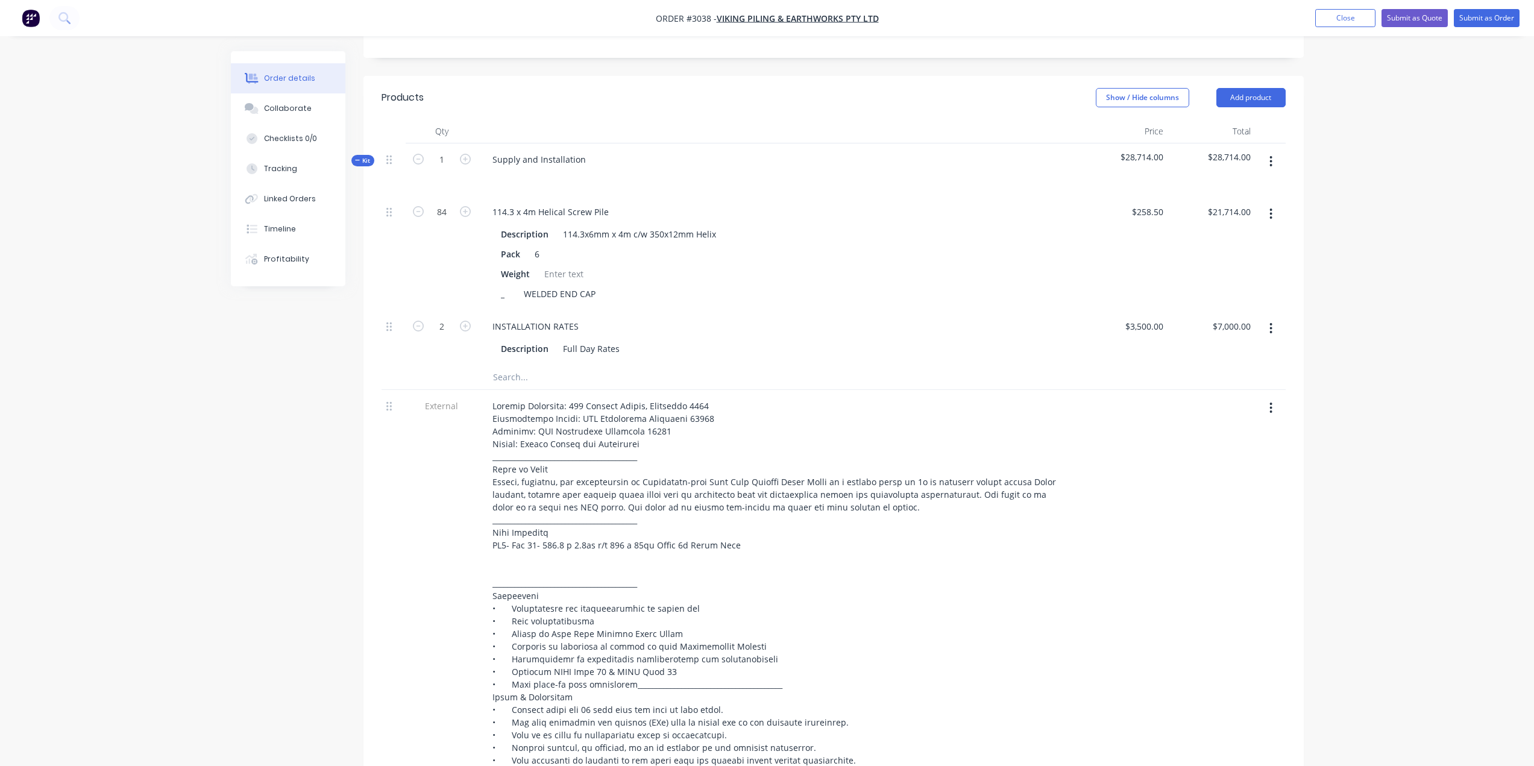
click at [355, 157] on icon at bounding box center [357, 160] width 5 height 6
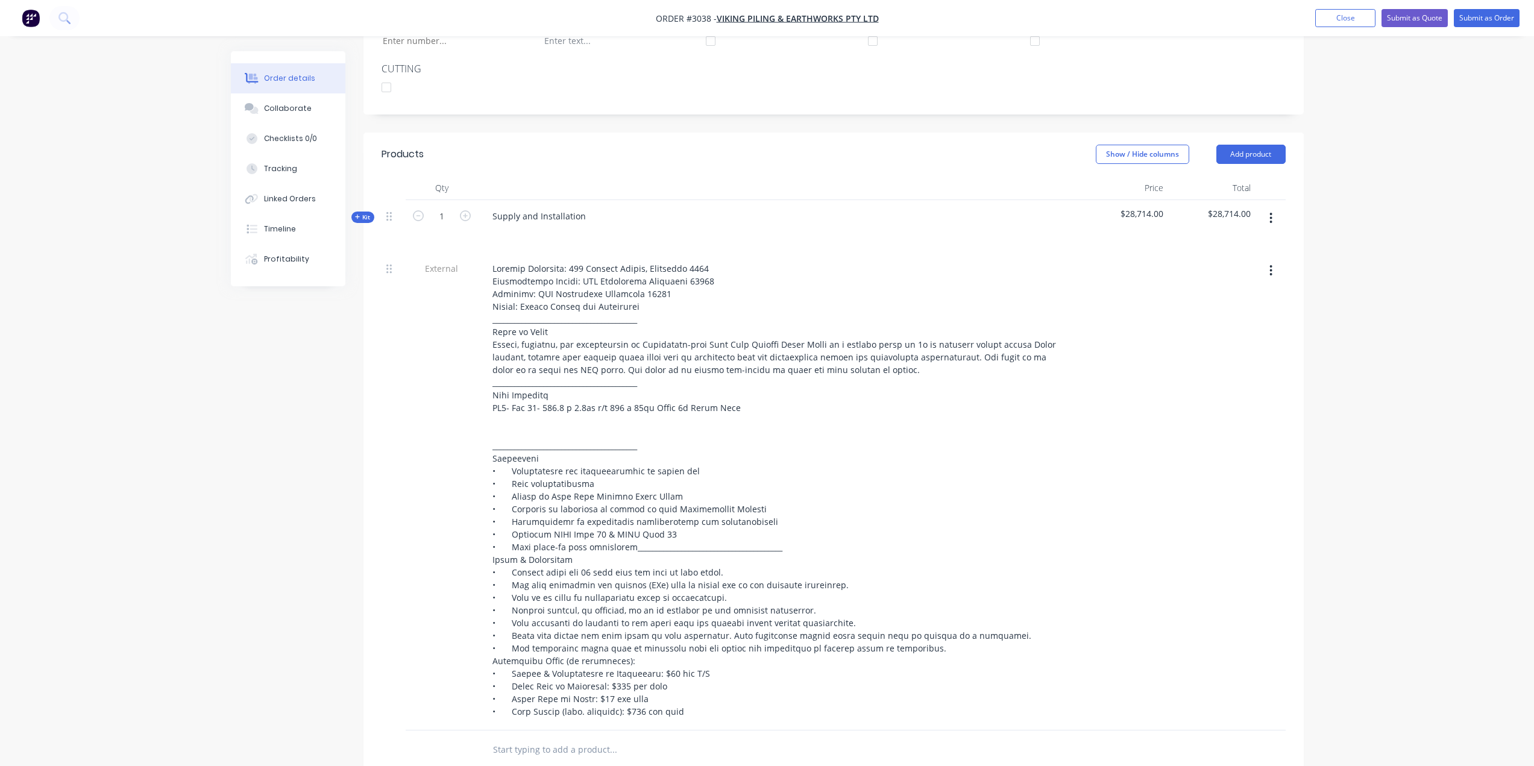
scroll to position [289, 0]
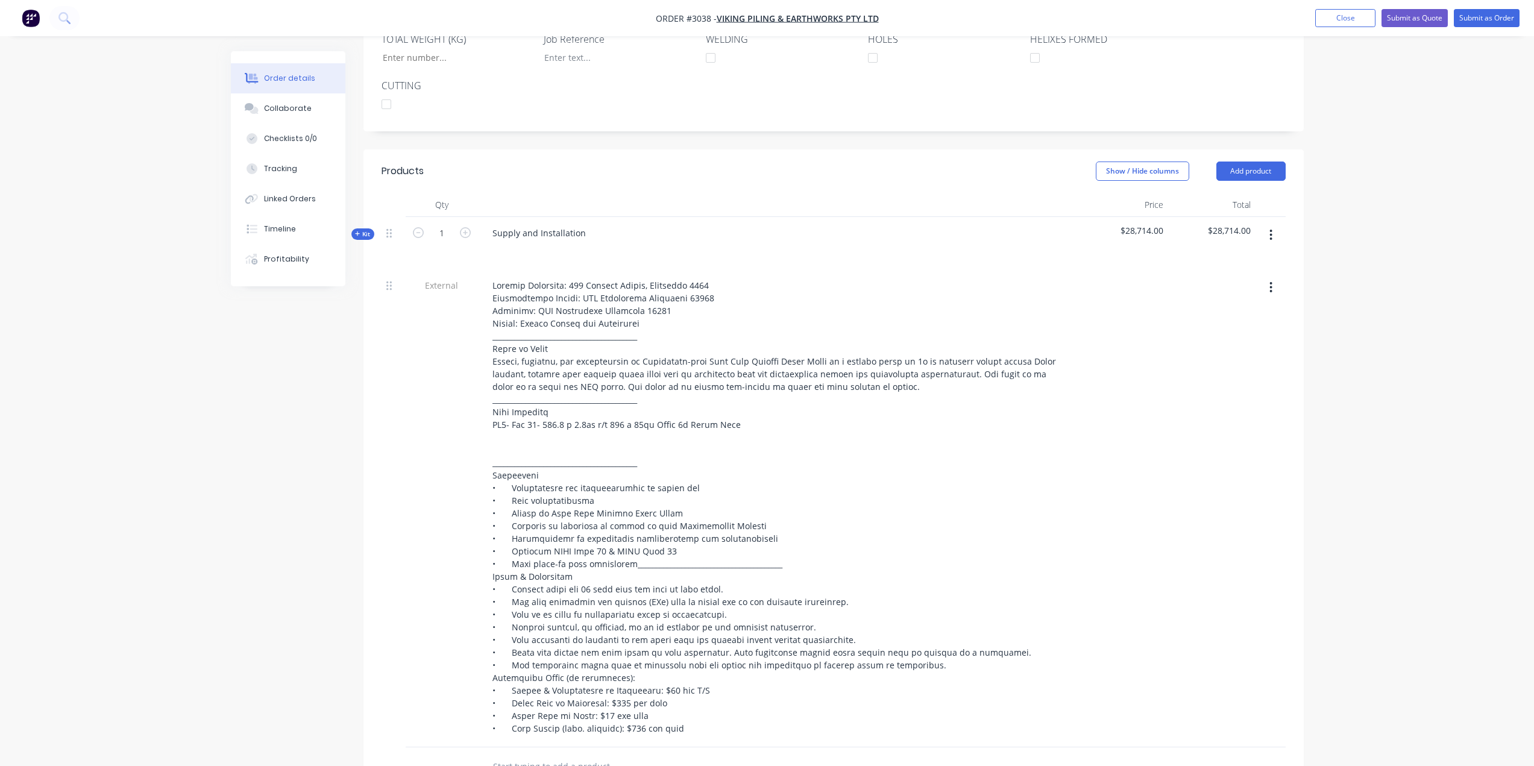
click at [356, 236] on icon at bounding box center [357, 234] width 5 height 6
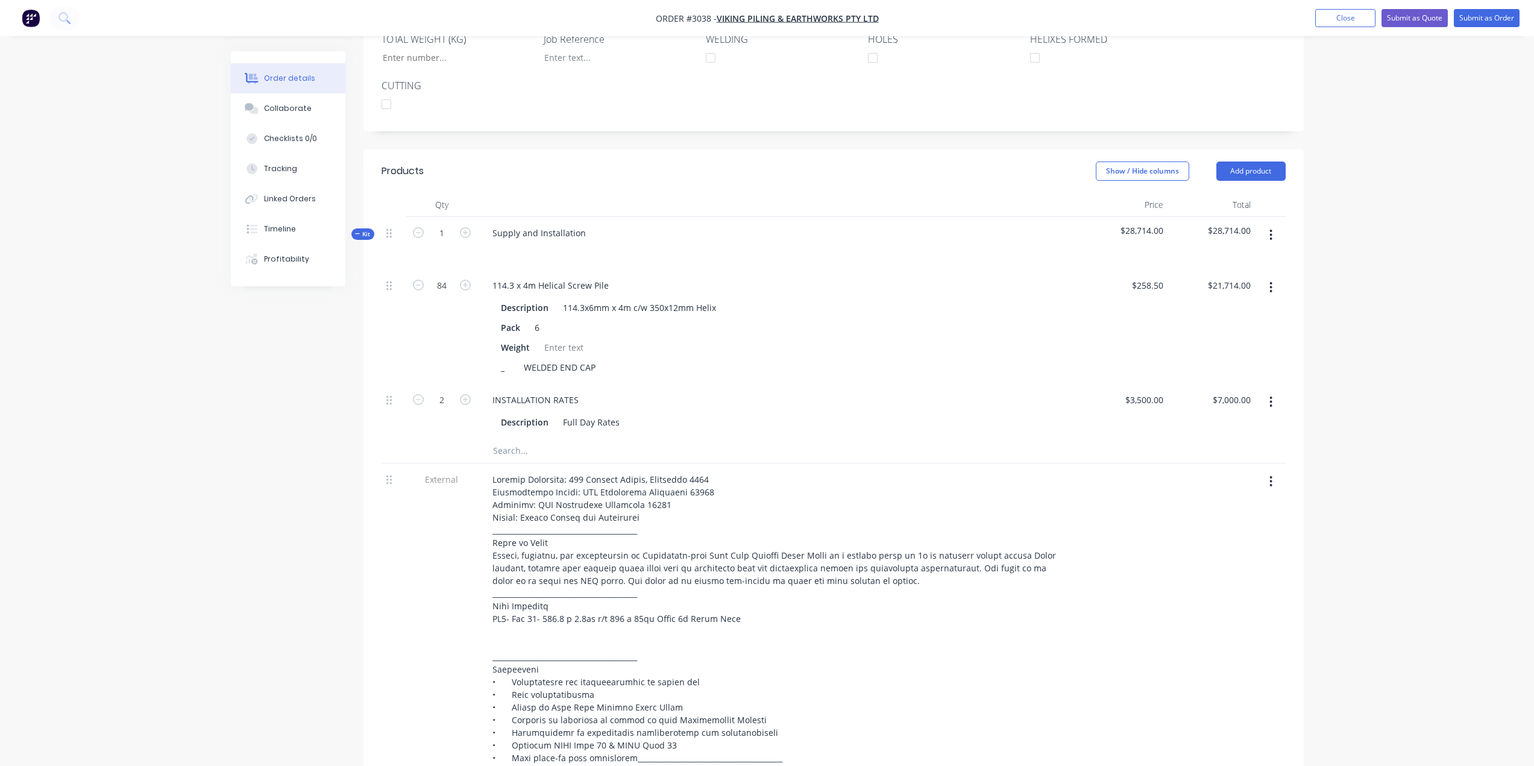
click at [523, 450] on input "text" at bounding box center [612, 451] width 241 height 24
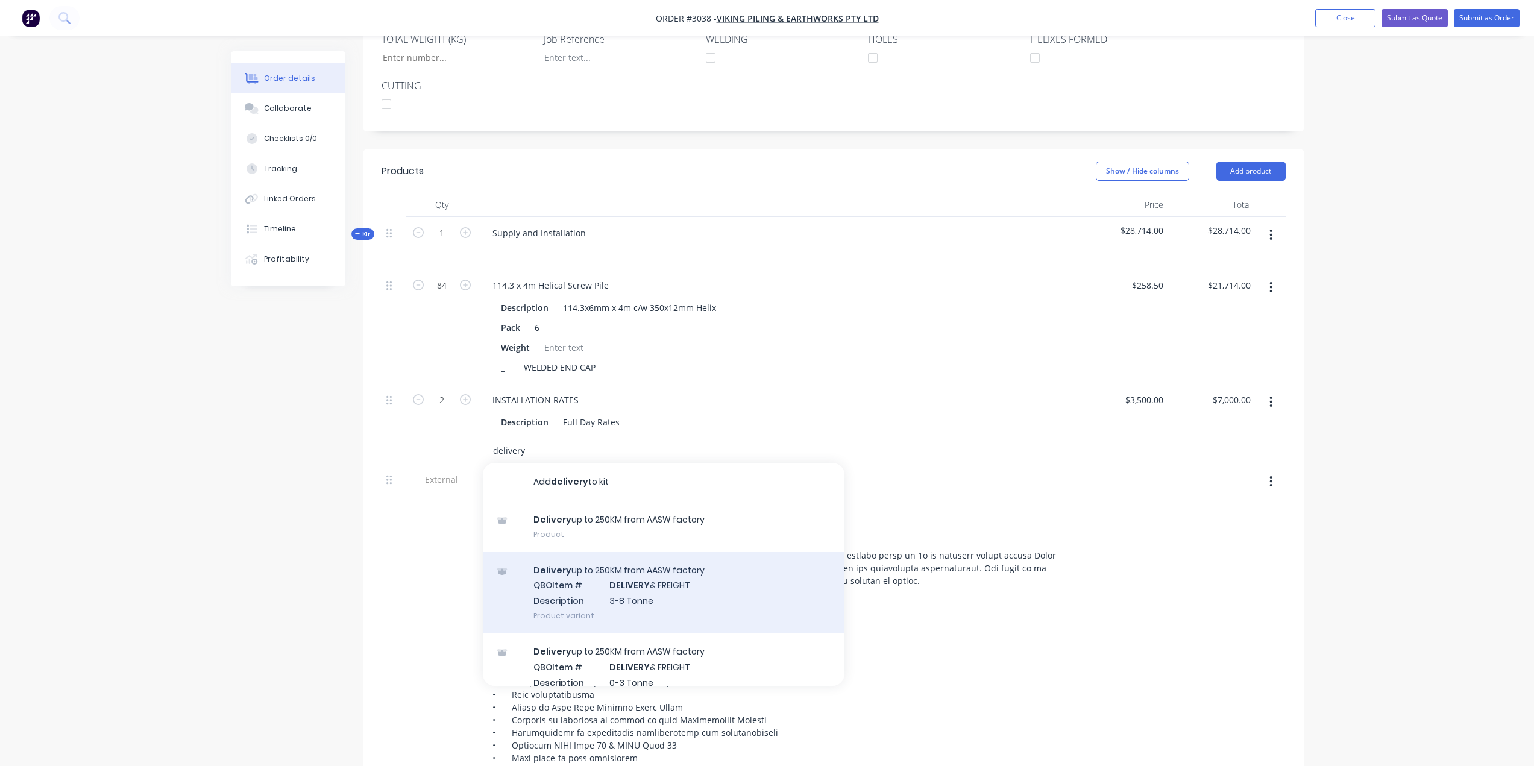
type input "delivery"
click at [680, 600] on div "Delivery up to 250KM from AASW factory QBO Item # DELIVERY & FREIGHT Descriptio…" at bounding box center [664, 592] width 362 height 81
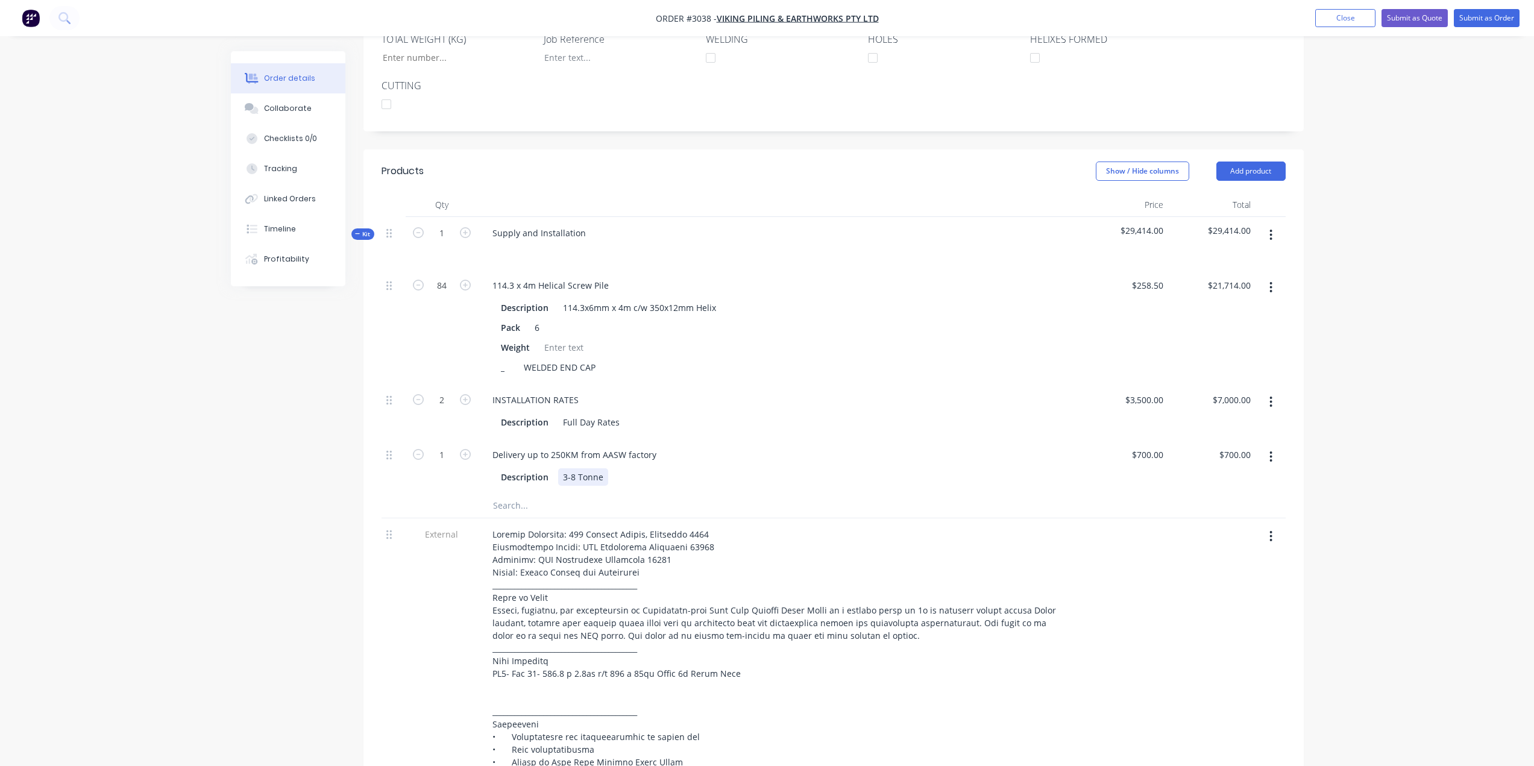
click at [597, 475] on div "3-8 Tonne" at bounding box center [583, 476] width 50 height 17
click at [600, 476] on div "3-8 Tonne" at bounding box center [583, 476] width 50 height 17
click at [1327, 479] on div "Order details Collaborate Checklists 0/0 Tracking Linked Orders Timeline Profit…" at bounding box center [767, 514] width 1534 height 1606
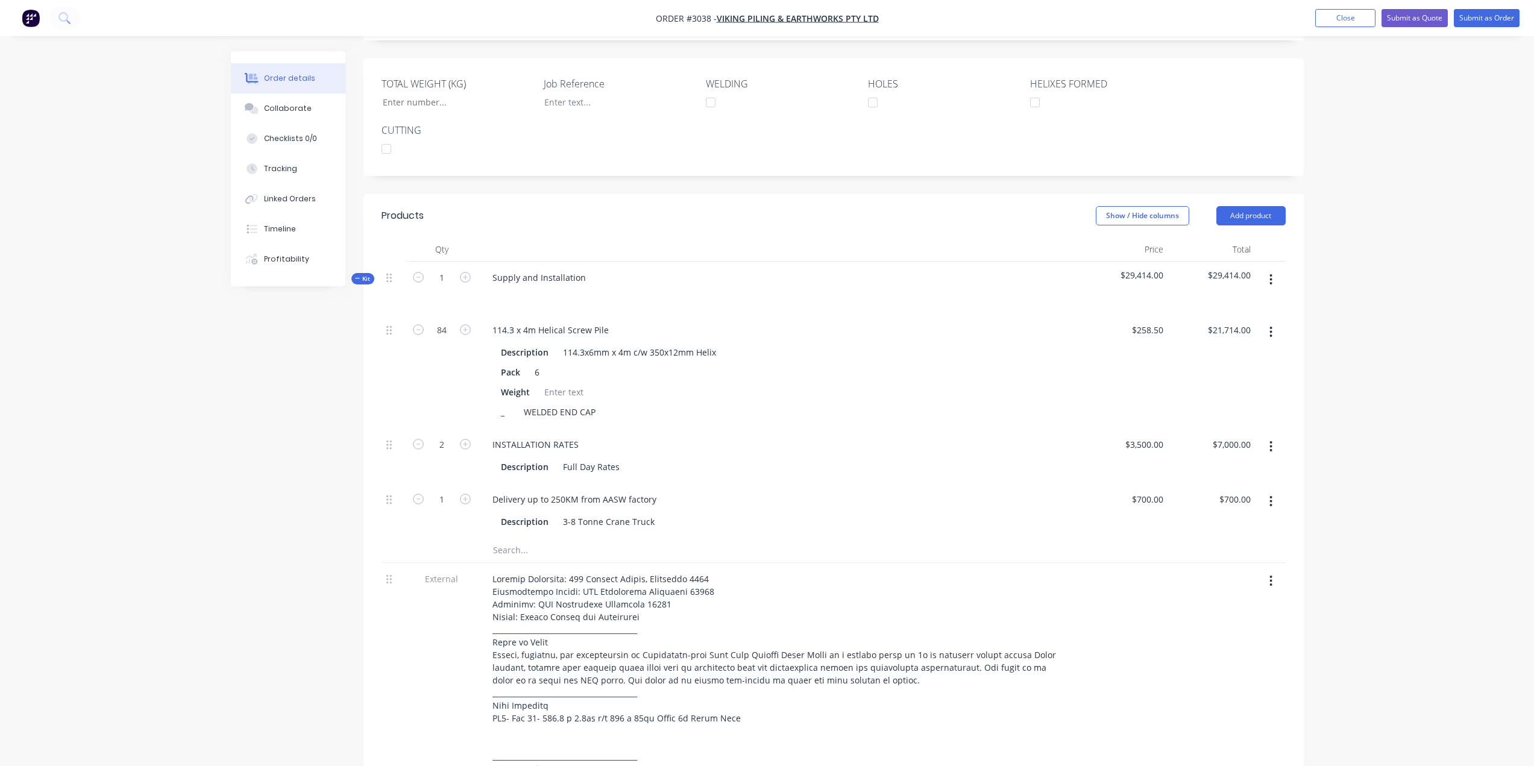
scroll to position [237, 0]
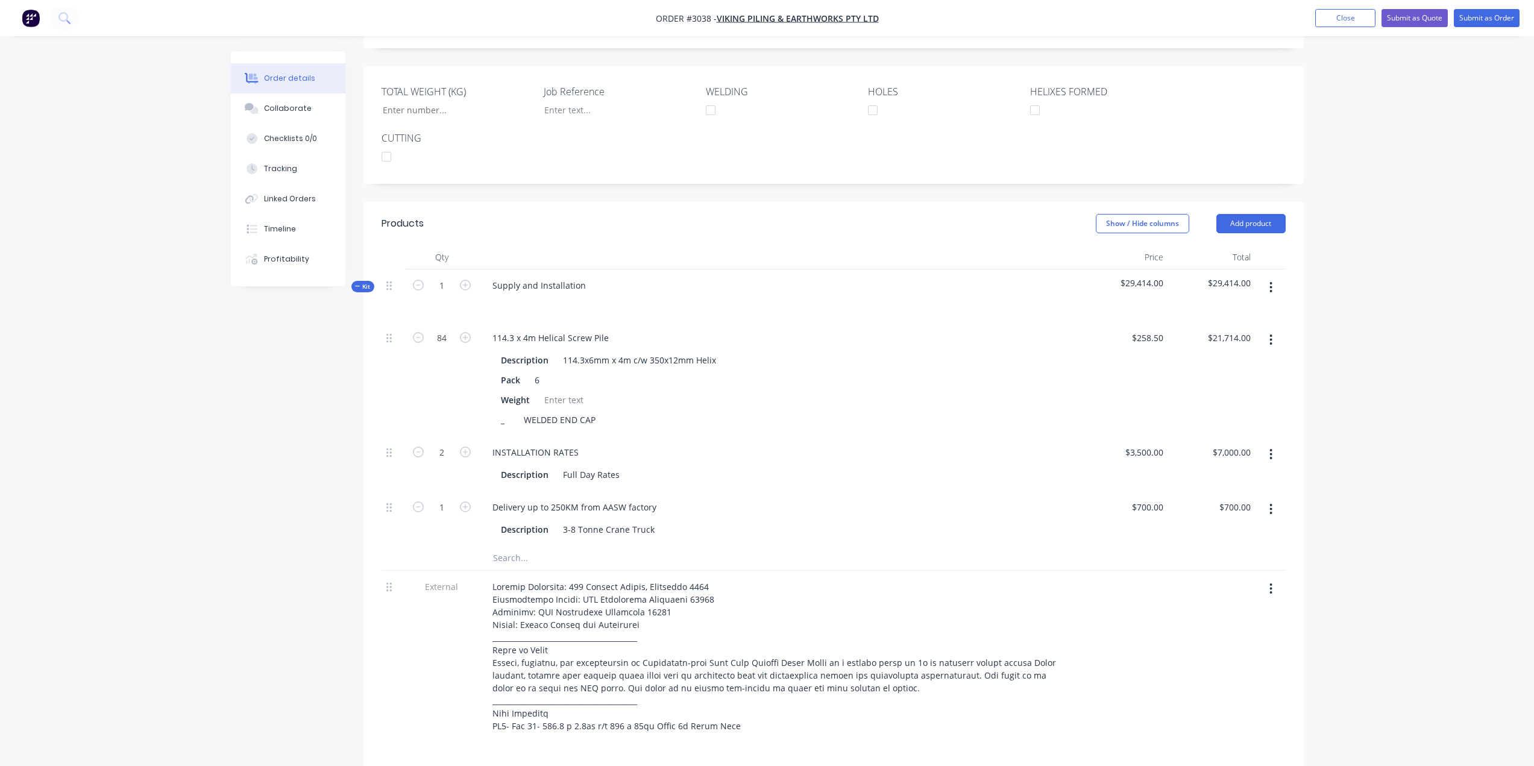
click at [356, 287] on icon at bounding box center [357, 286] width 5 height 6
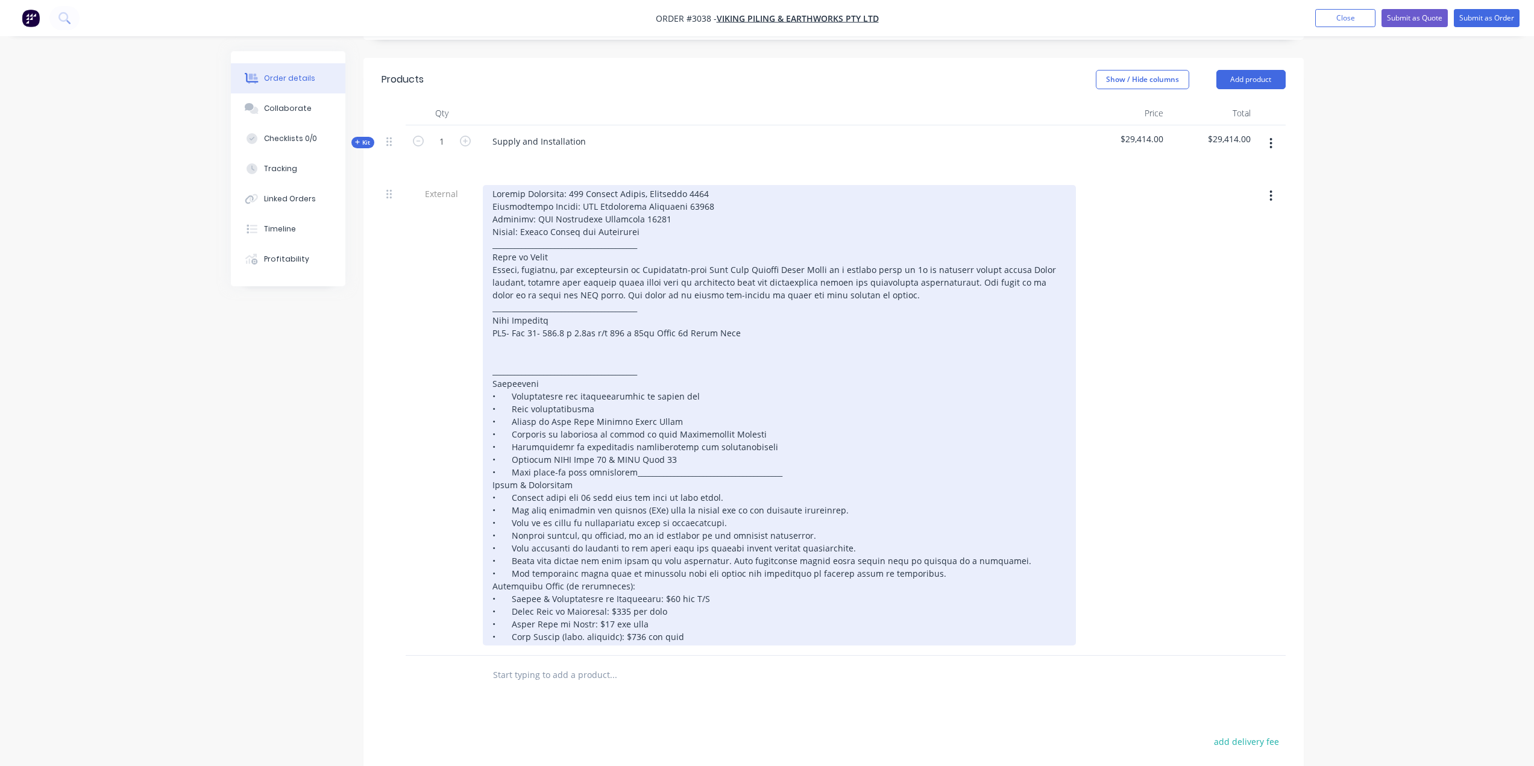
scroll to position [229, 0]
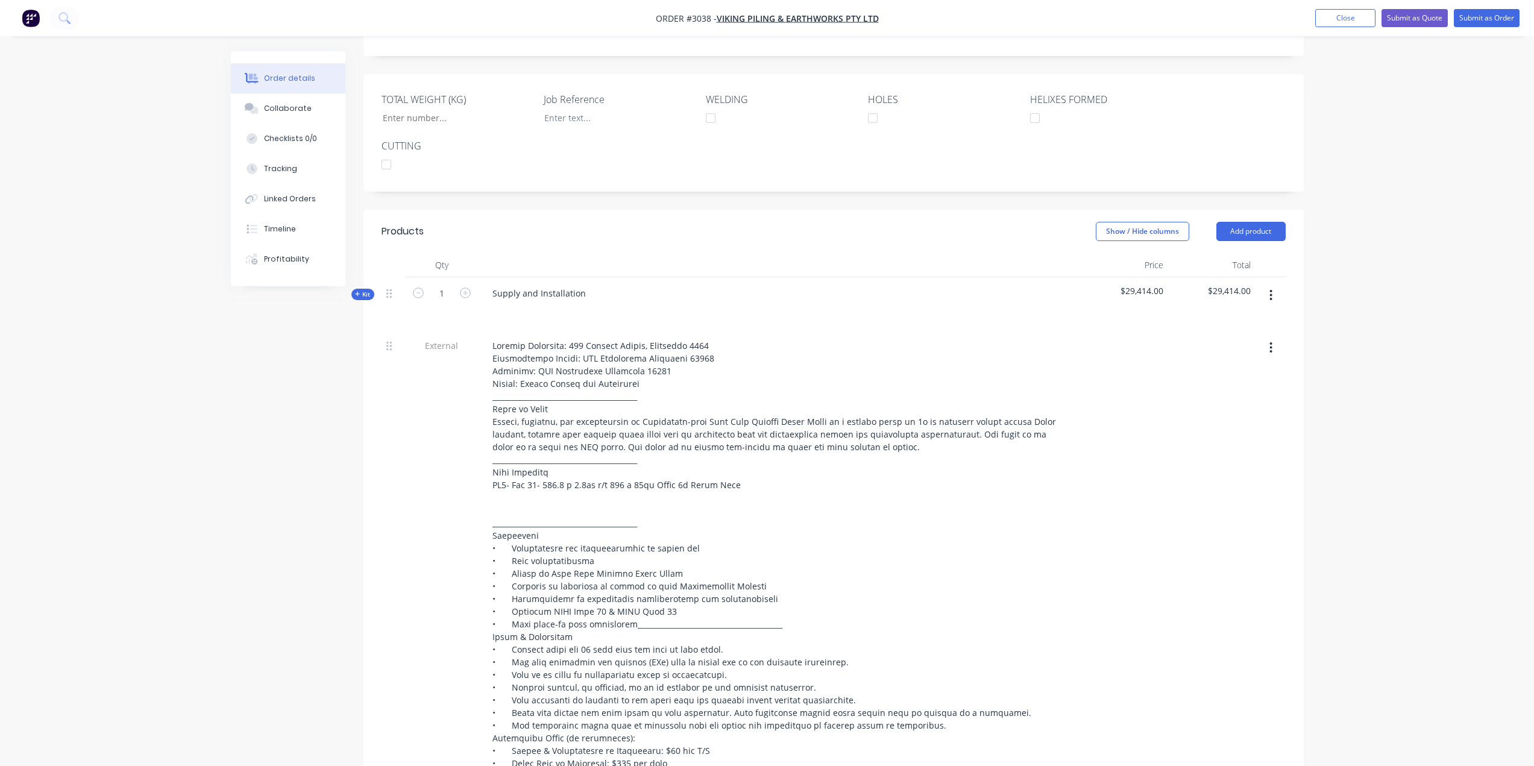
click at [358, 292] on icon at bounding box center [357, 294] width 5 height 6
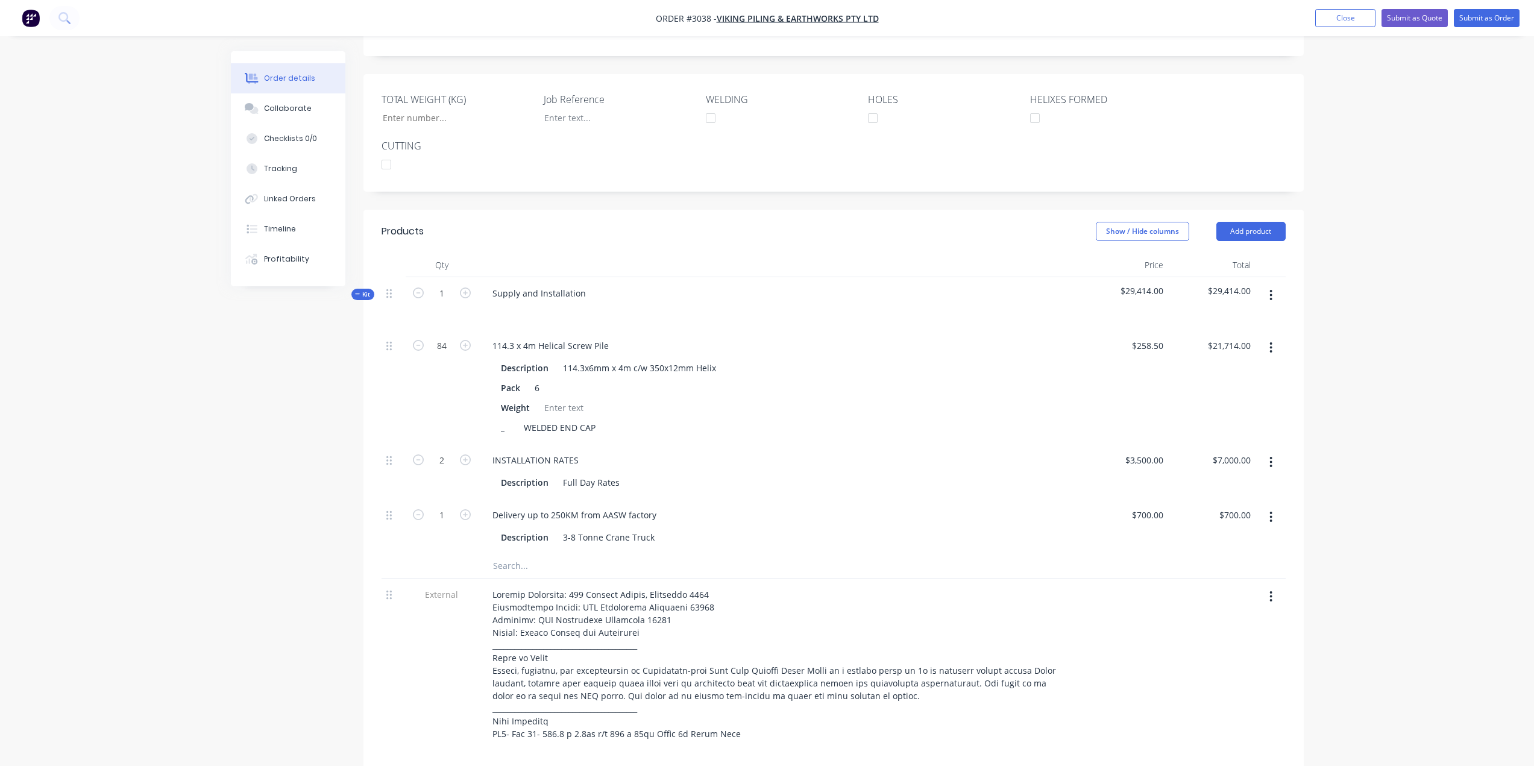
click at [352, 291] on div "Kit" at bounding box center [362, 294] width 23 height 11
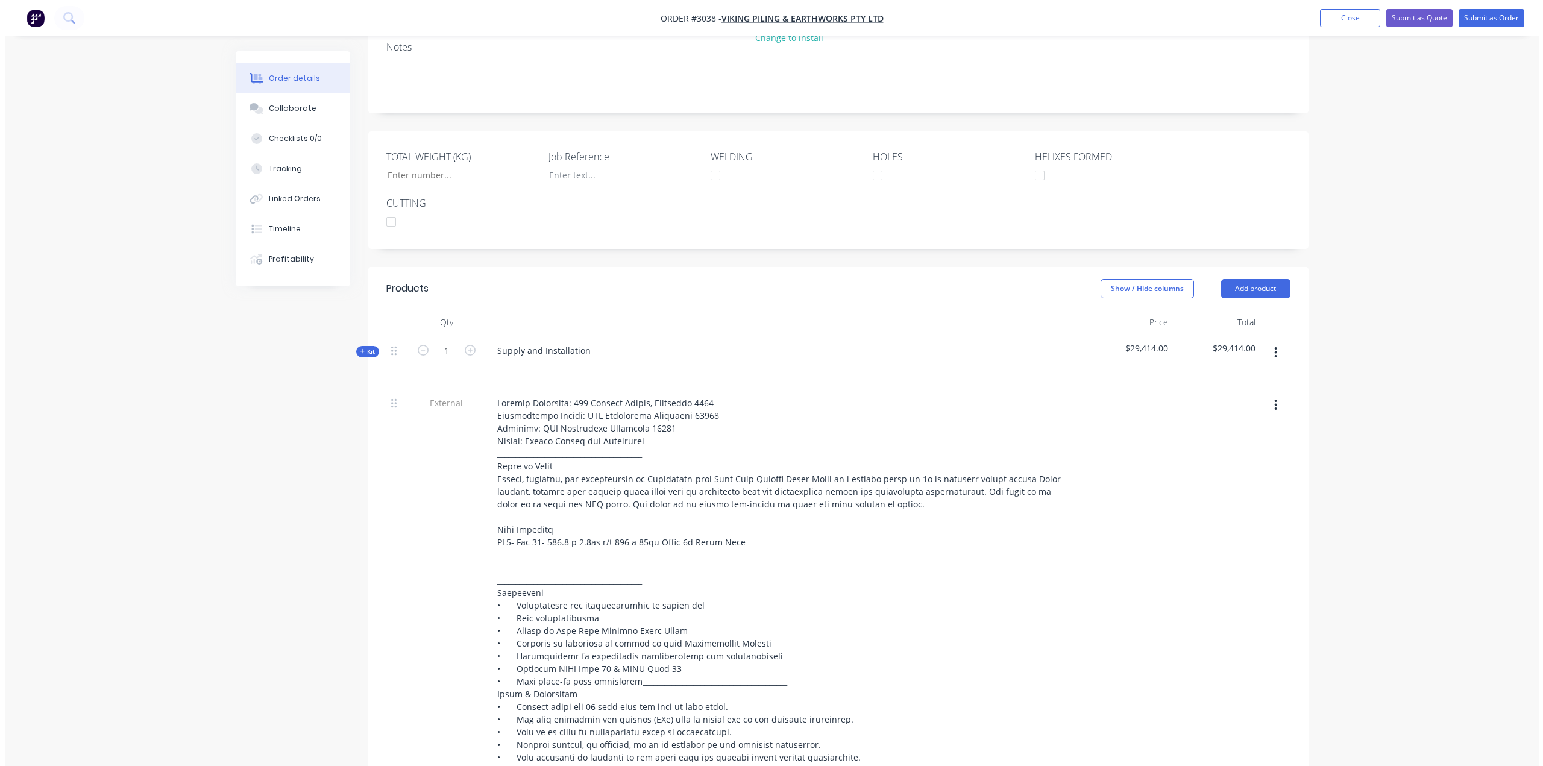
scroll to position [0, 0]
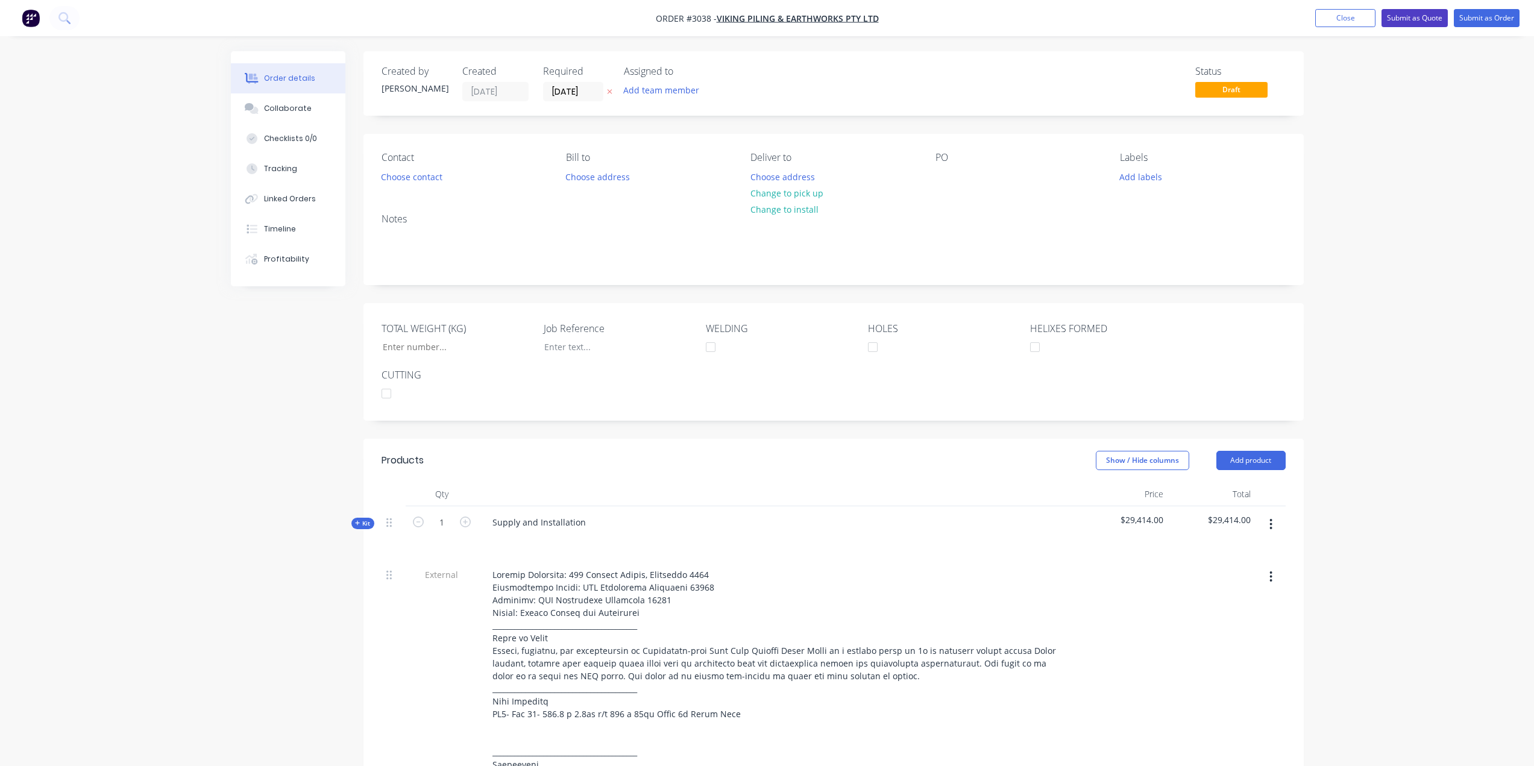
click at [1423, 17] on button "Submit as Quote" at bounding box center [1414, 18] width 66 height 18
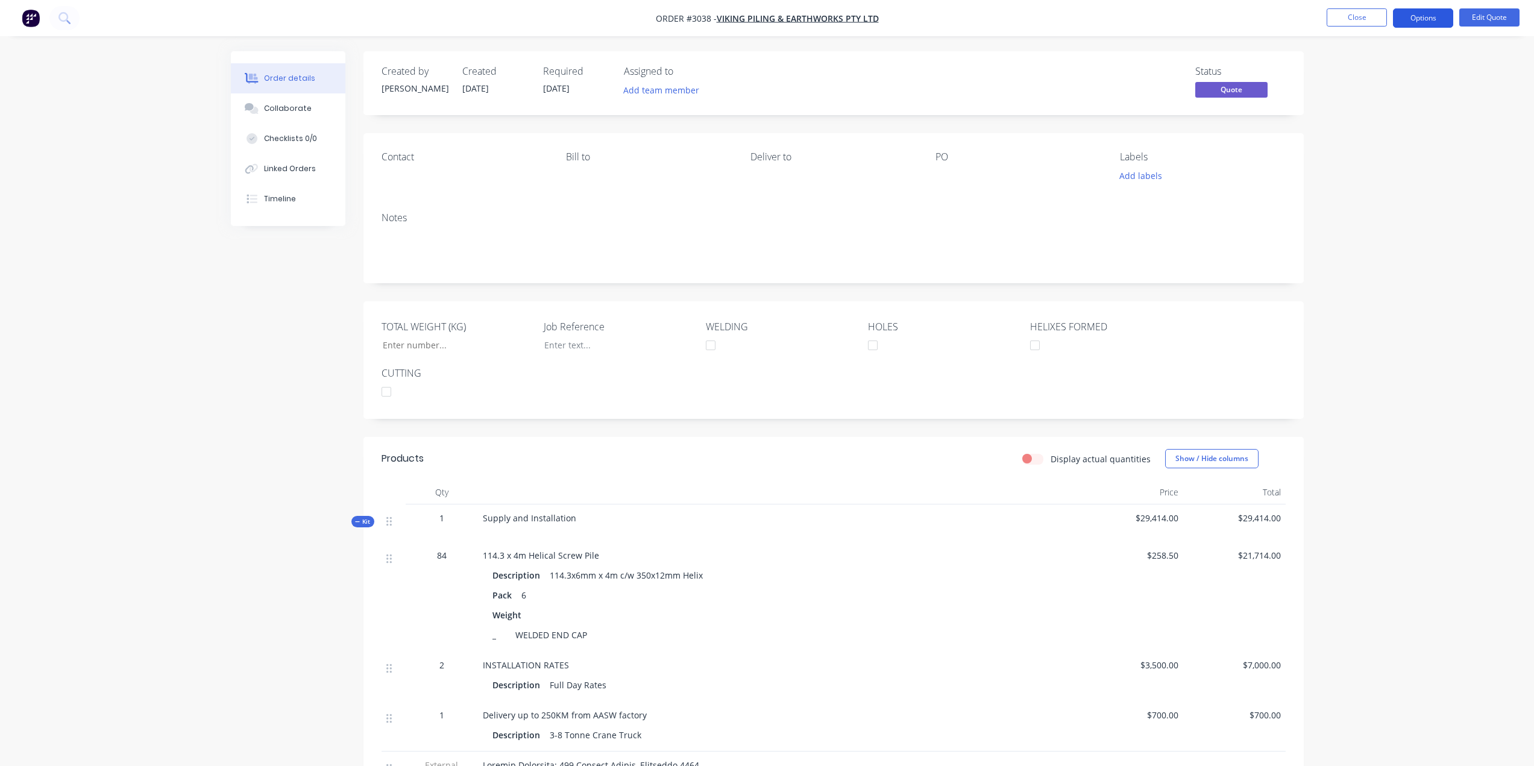
click at [1411, 15] on button "Options" at bounding box center [1423, 17] width 60 height 19
click at [1399, 72] on div "Quote" at bounding box center [1386, 72] width 111 height 17
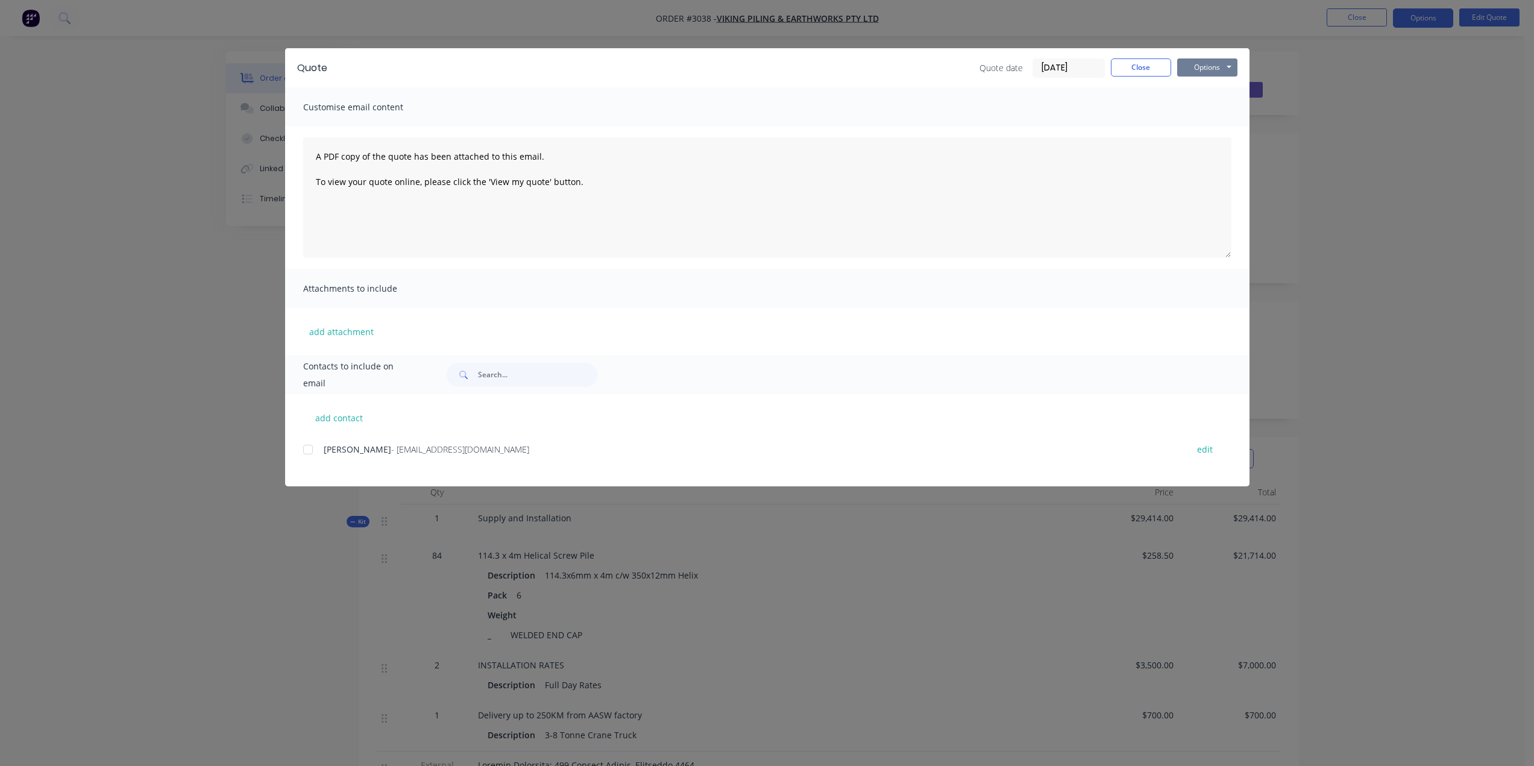
click at [1222, 66] on button "Options" at bounding box center [1207, 67] width 60 height 18
click at [1216, 90] on button "Preview" at bounding box center [1215, 89] width 77 height 20
